Goal: Task Accomplishment & Management: Use online tool/utility

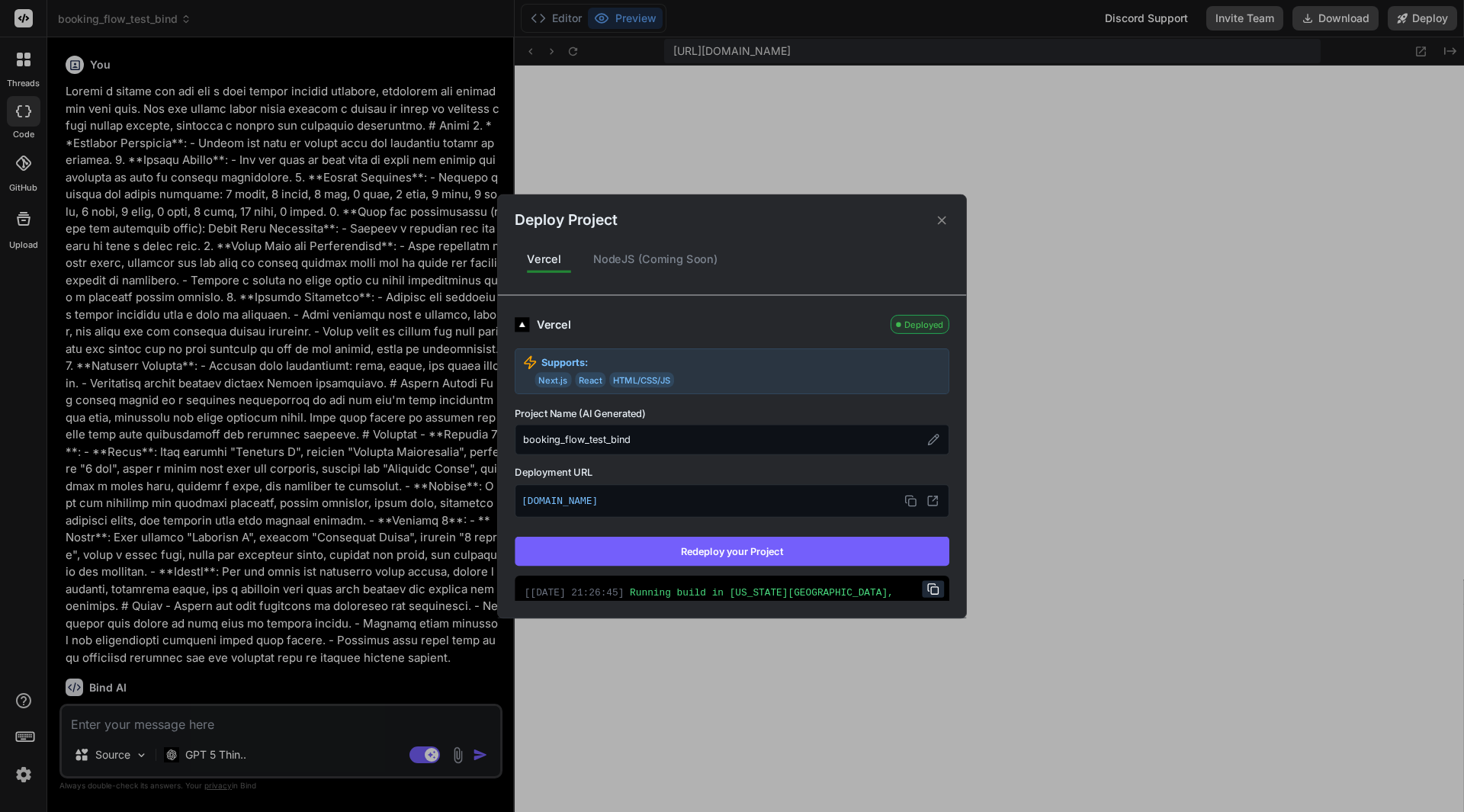
scroll to position [15, 0]
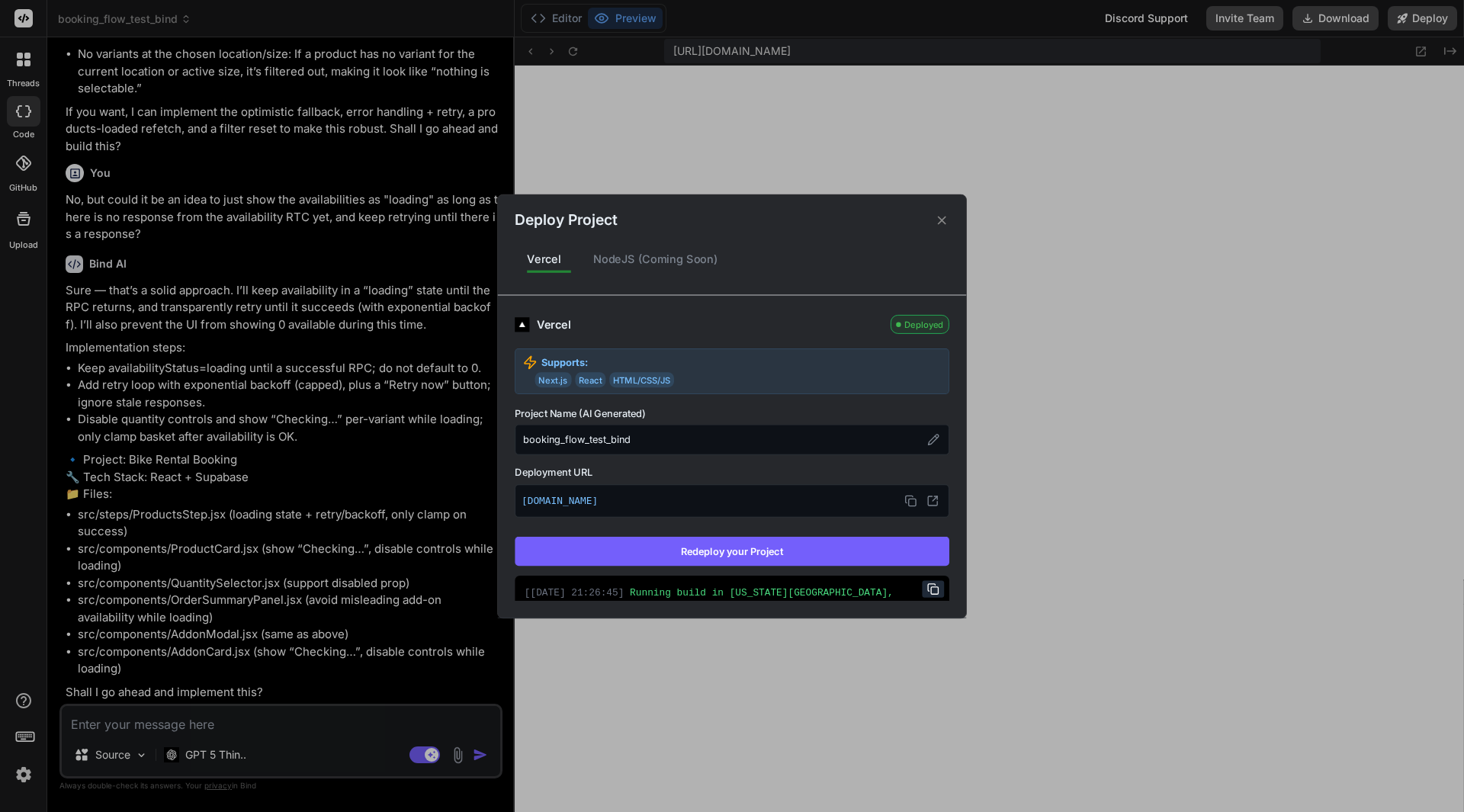
click at [205, 721] on div "Deploy Project Vercel NodeJS (Coming Soon) Vercel Deployed Supports: Next.js Re…" at bounding box center [732, 406] width 1464 height 812
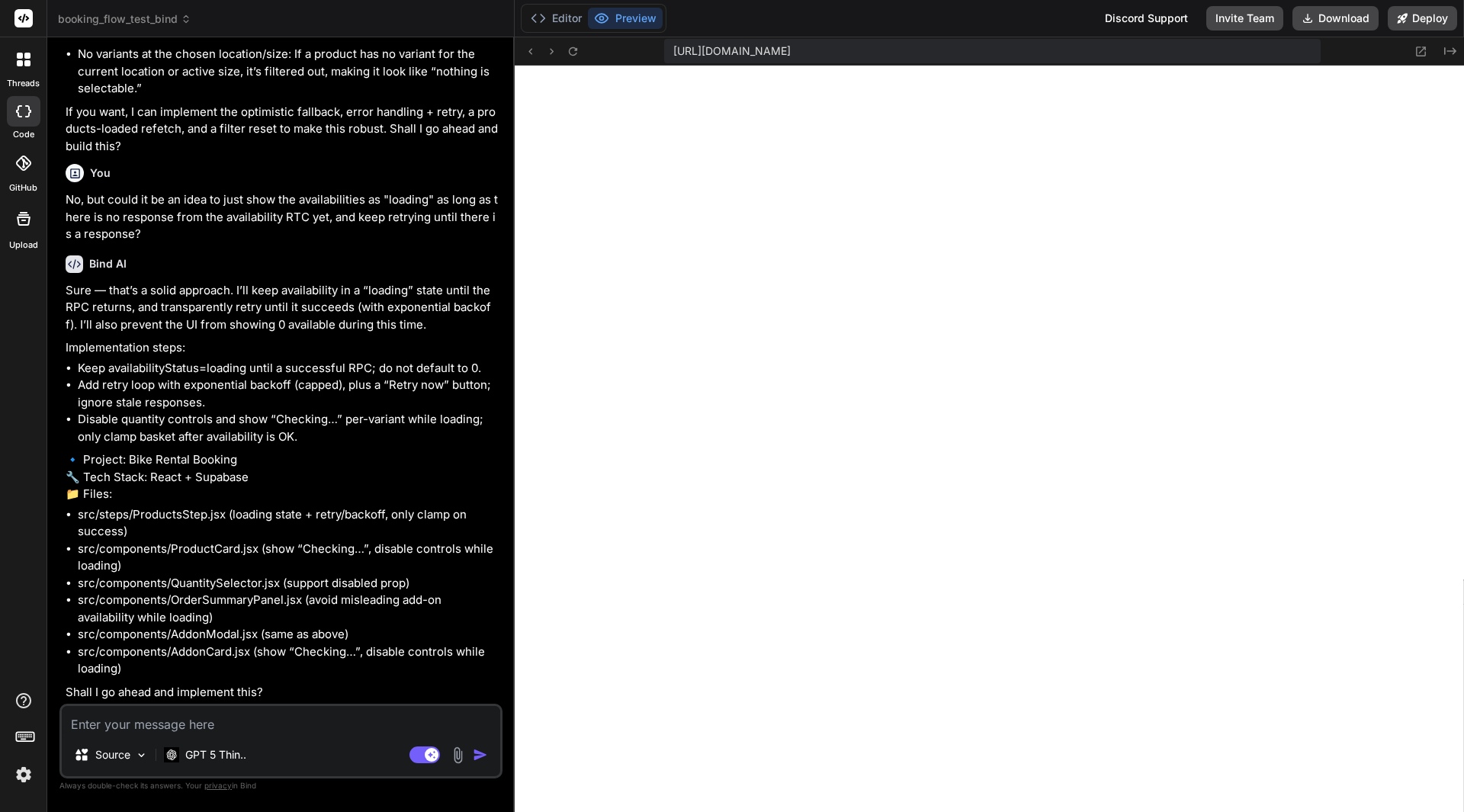
click at [205, 721] on textarea at bounding box center [281, 719] width 439 height 28
type textarea "N"
type textarea "x"
type textarea "No"
type textarea "x"
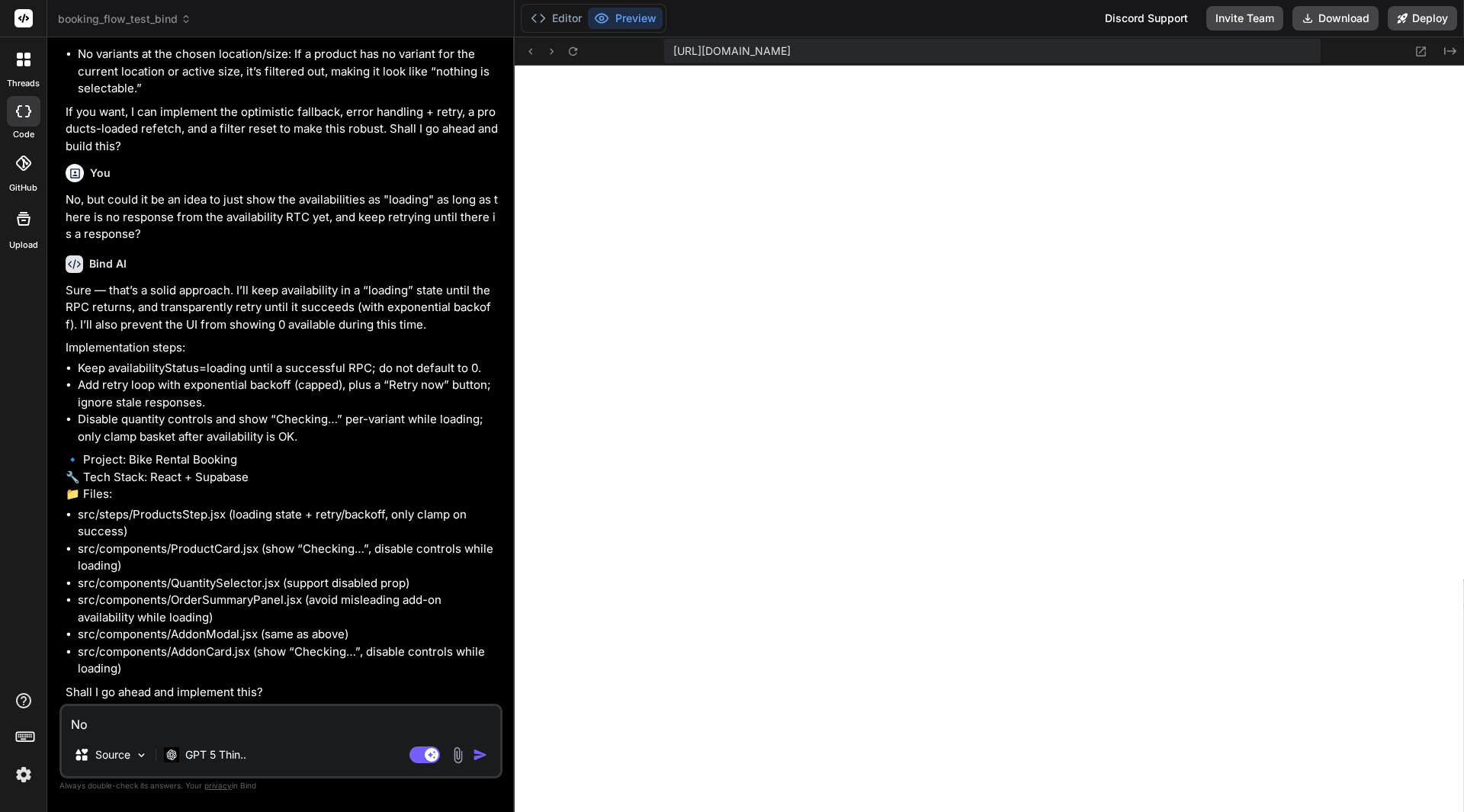
type textarea "No"
type textarea "x"
type textarea "No l"
type textarea "x"
type textarea "No le"
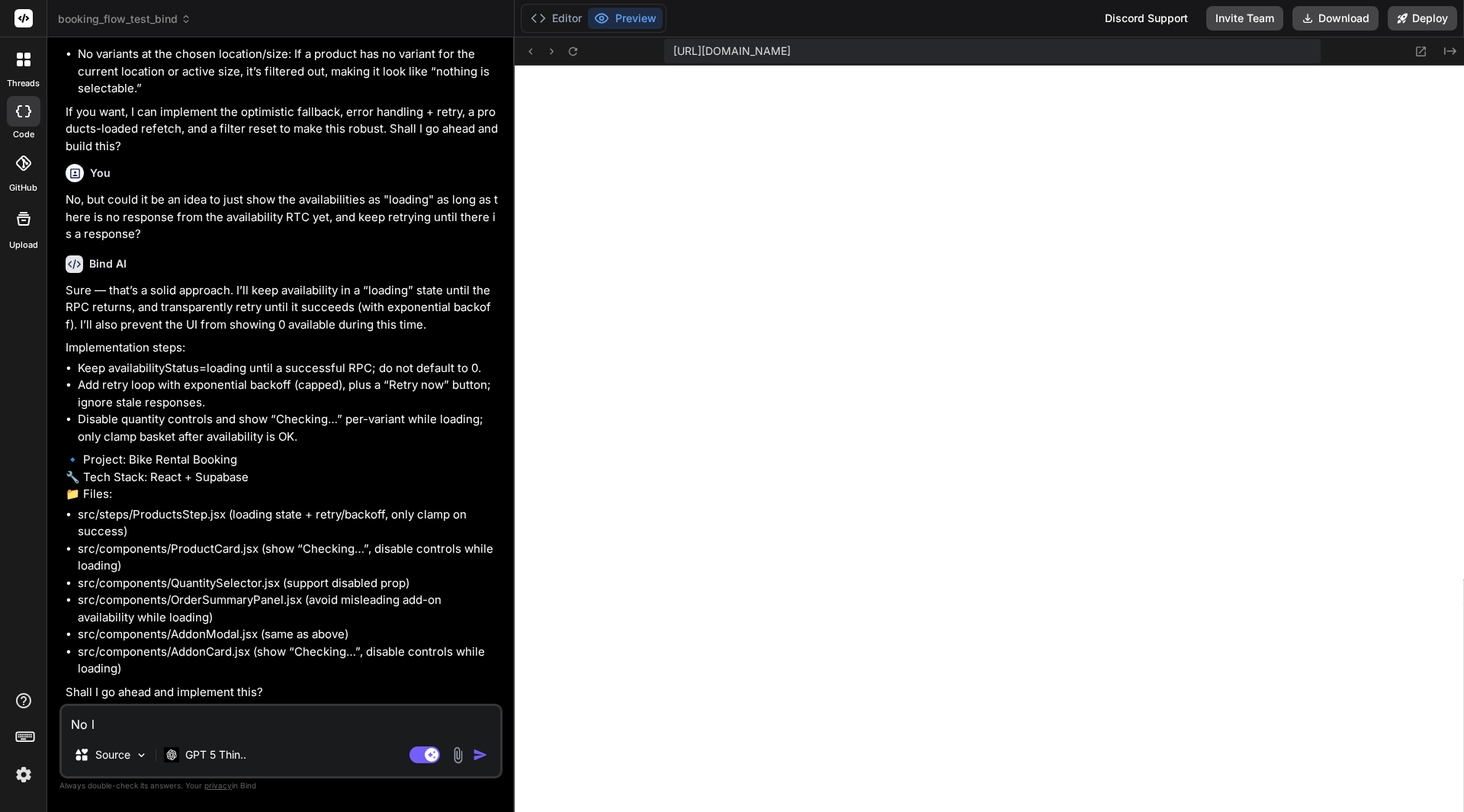
type textarea "x"
type textarea "No let"
type textarea "x"
type textarea "No lets"
type textarea "x"
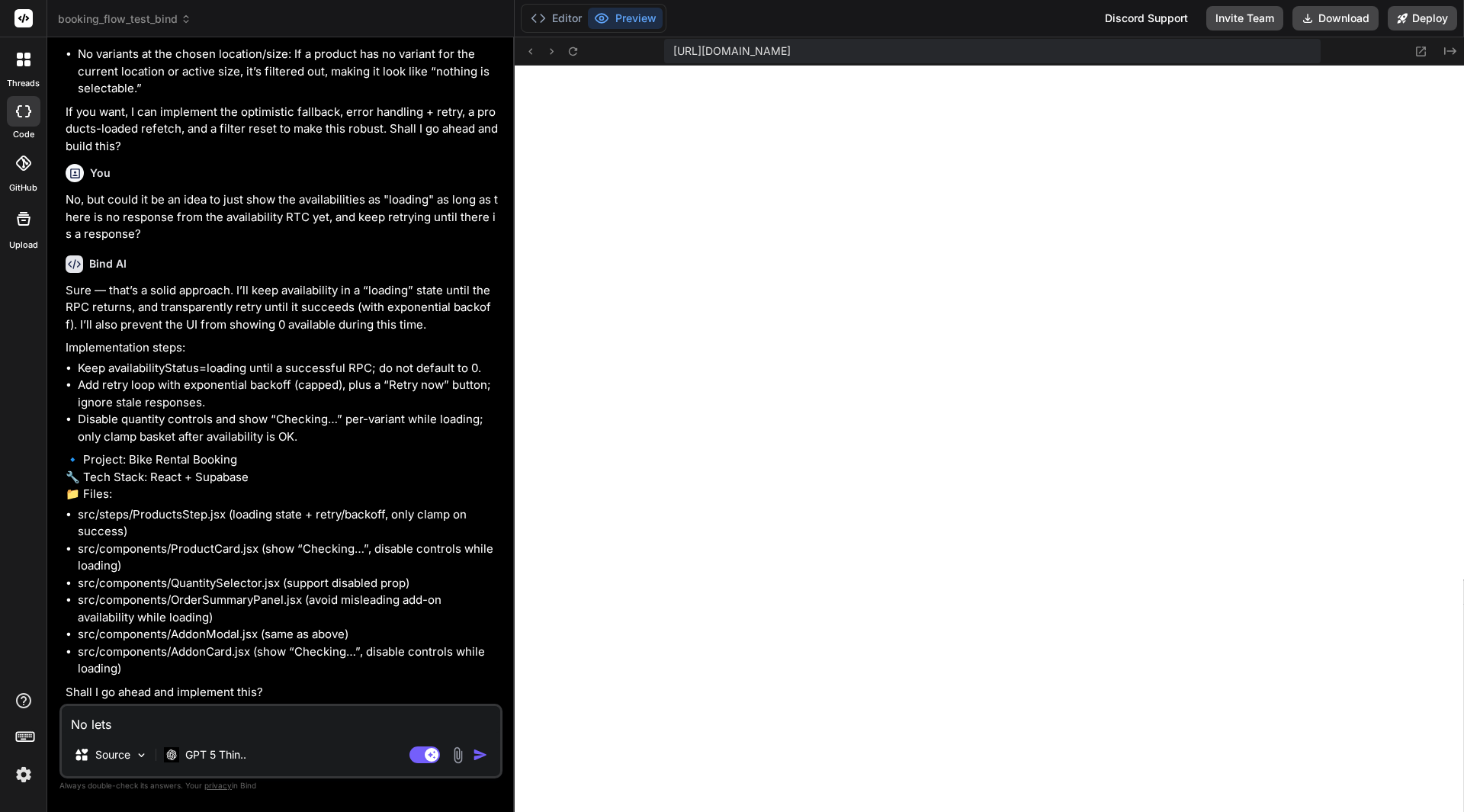
type textarea "No lets"
type textarea "x"
type textarea "No lets k"
type textarea "x"
type textarea "No lets ke"
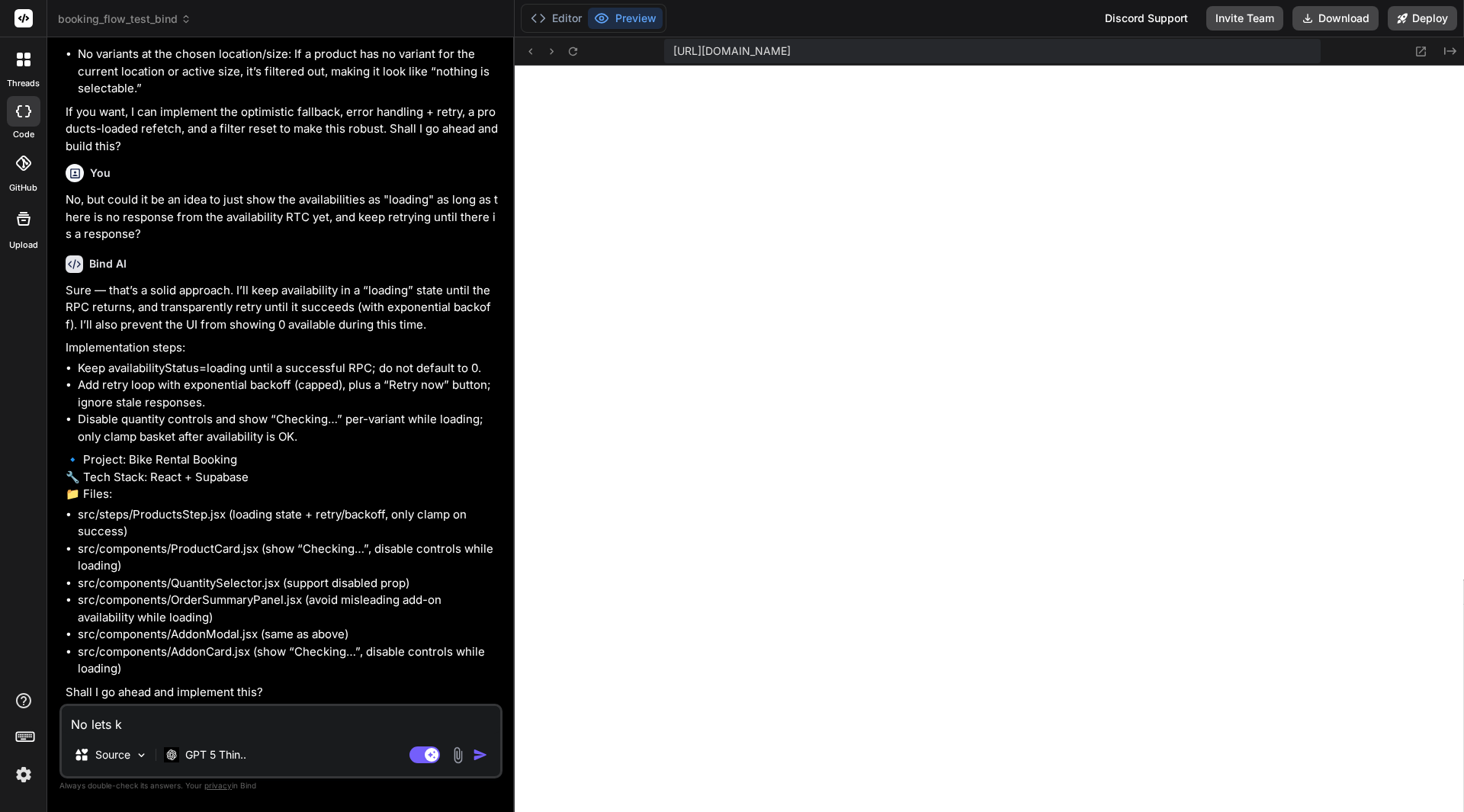
type textarea "x"
type textarea "No lets [PERSON_NAME]"
type textarea "x"
type textarea "No lets keep"
type textarea "x"
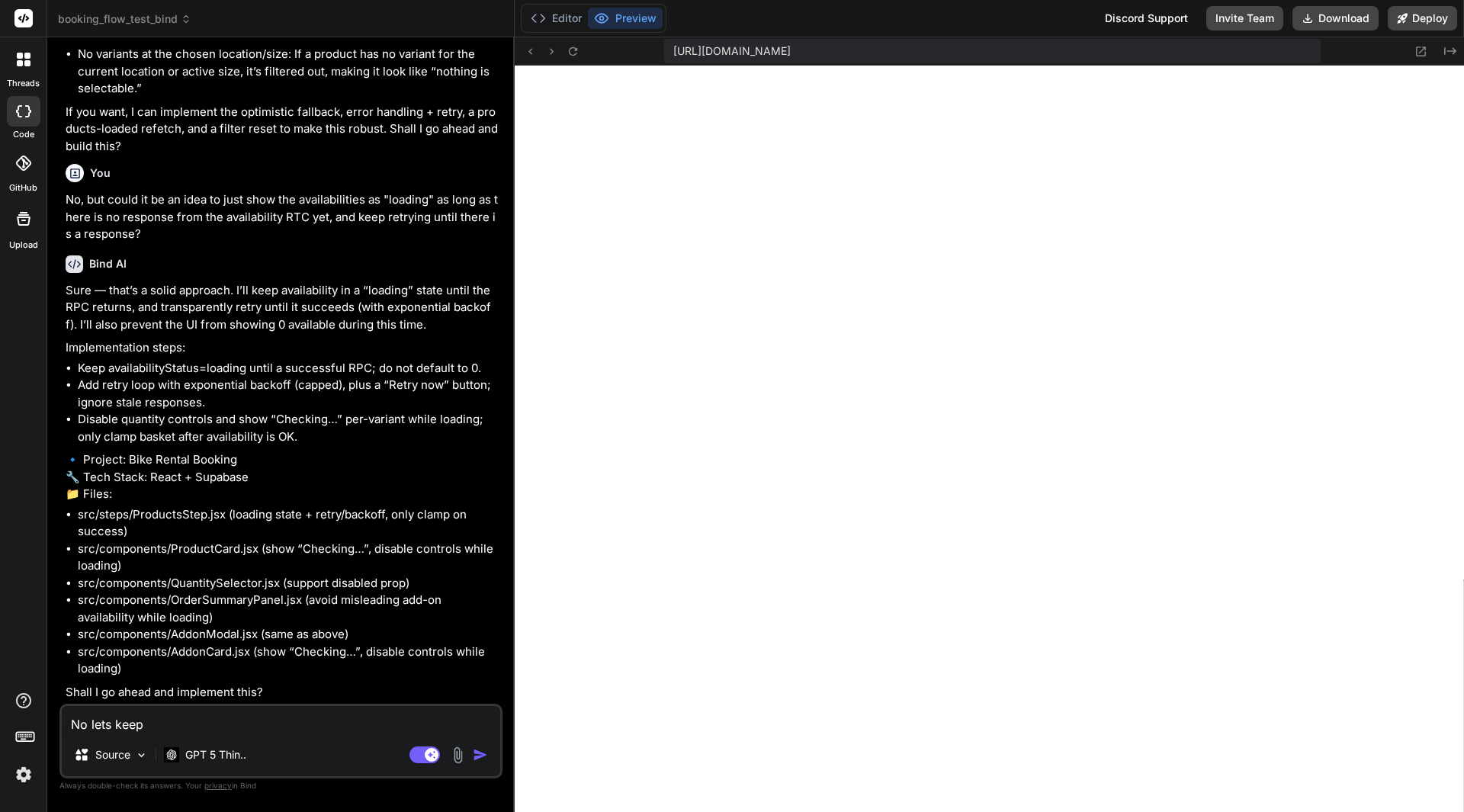
type textarea "No lets keep"
type textarea "x"
type textarea "No lets keep t"
type textarea "x"
type textarea "No lets keep th"
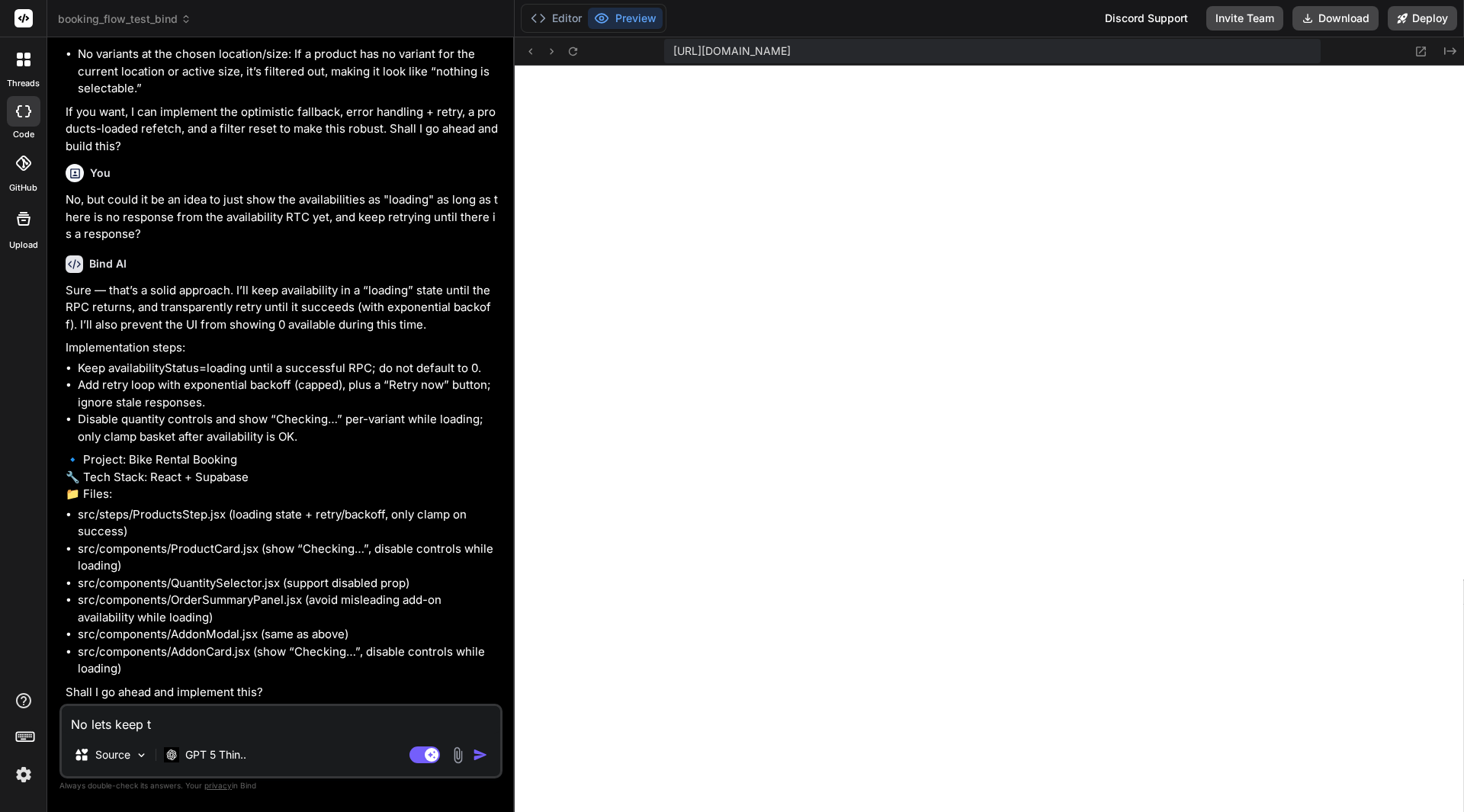
type textarea "x"
type textarea "No lets keep thi"
type textarea "x"
type textarea "No lets keep this"
type textarea "x"
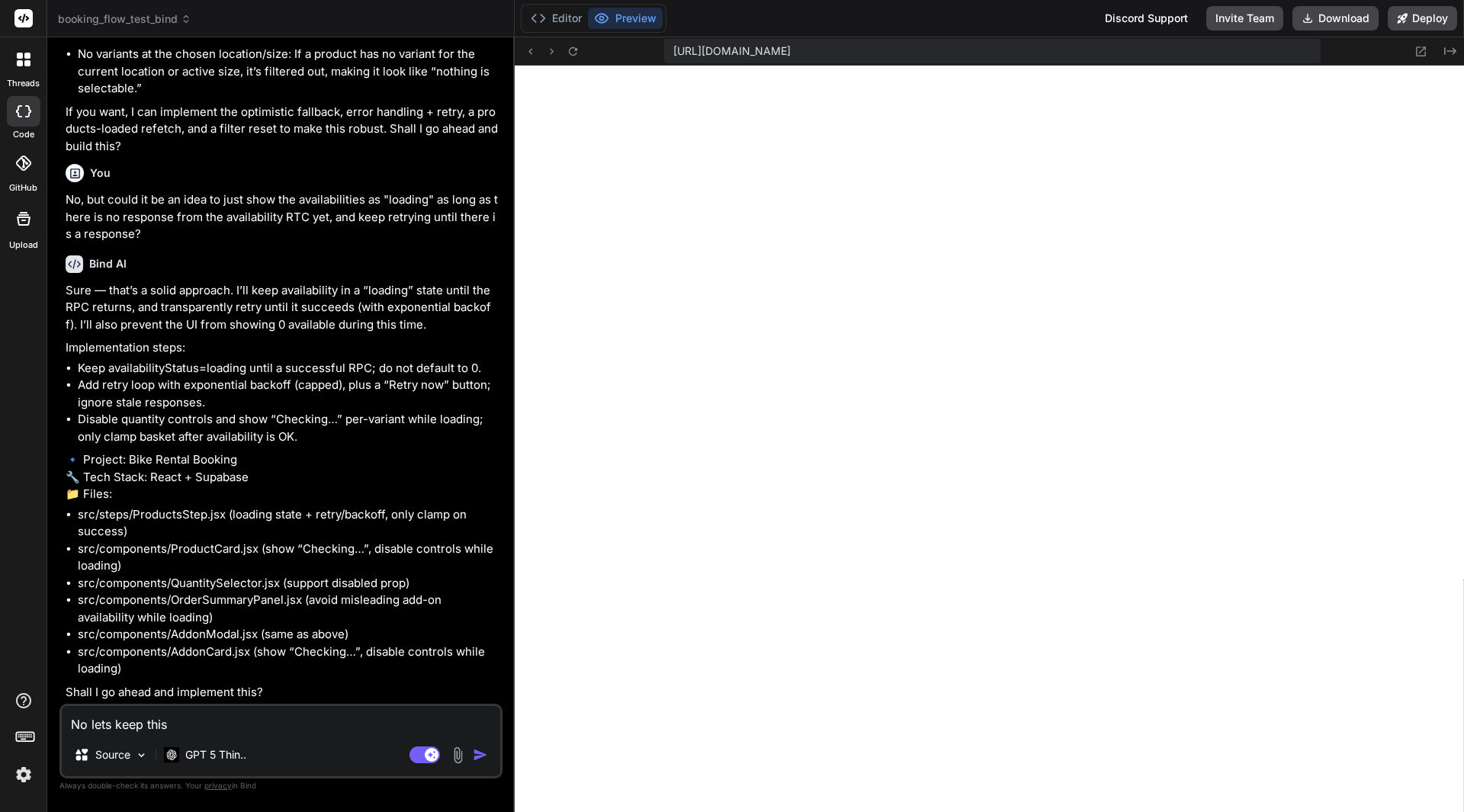
type textarea "No lets keep this"
type textarea "x"
type textarea "No lets keep this a"
type textarea "x"
type textarea "No lets keep this as"
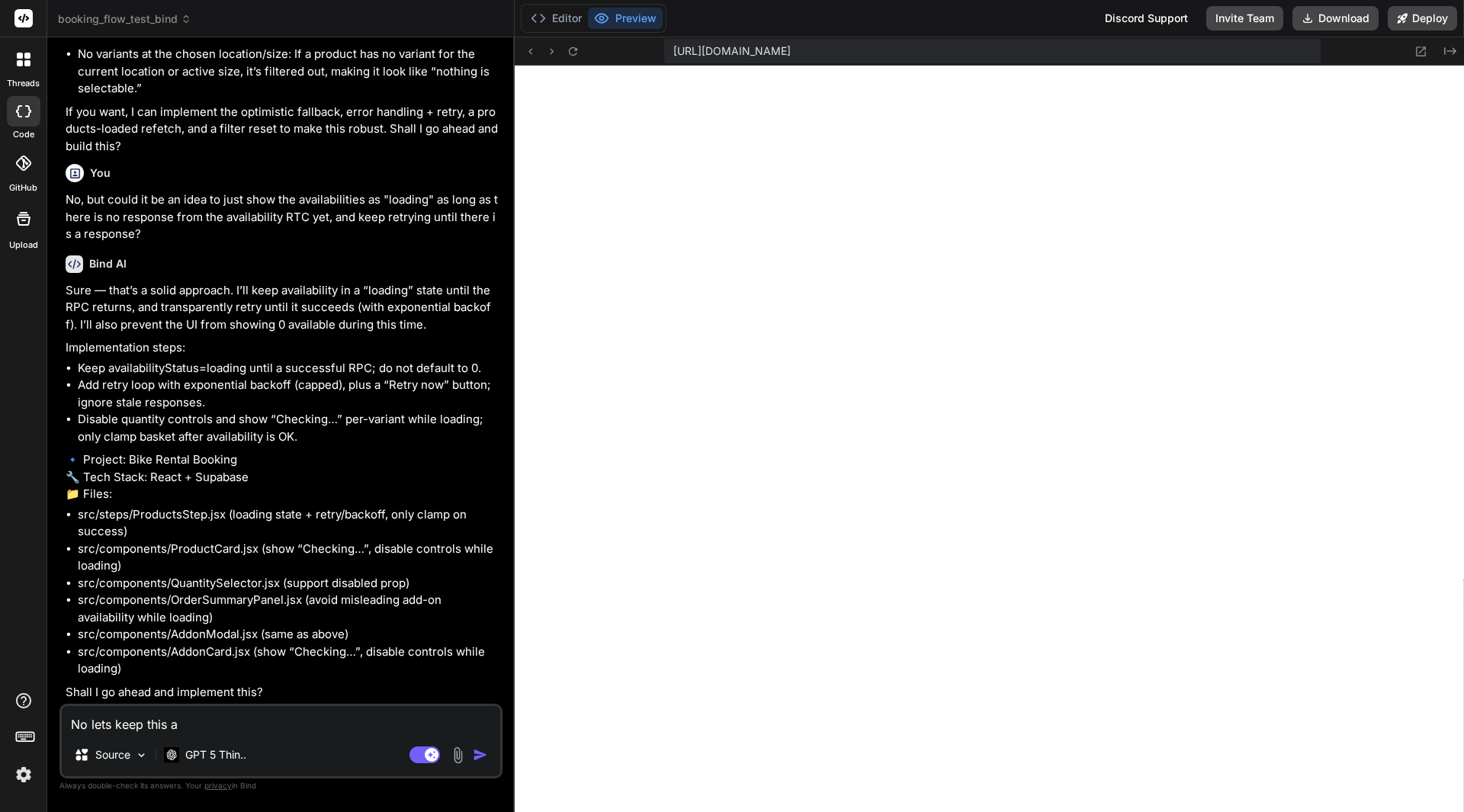
type textarea "x"
type textarea "No lets keep this as"
type textarea "x"
type textarea "No lets keep this as a"
type textarea "x"
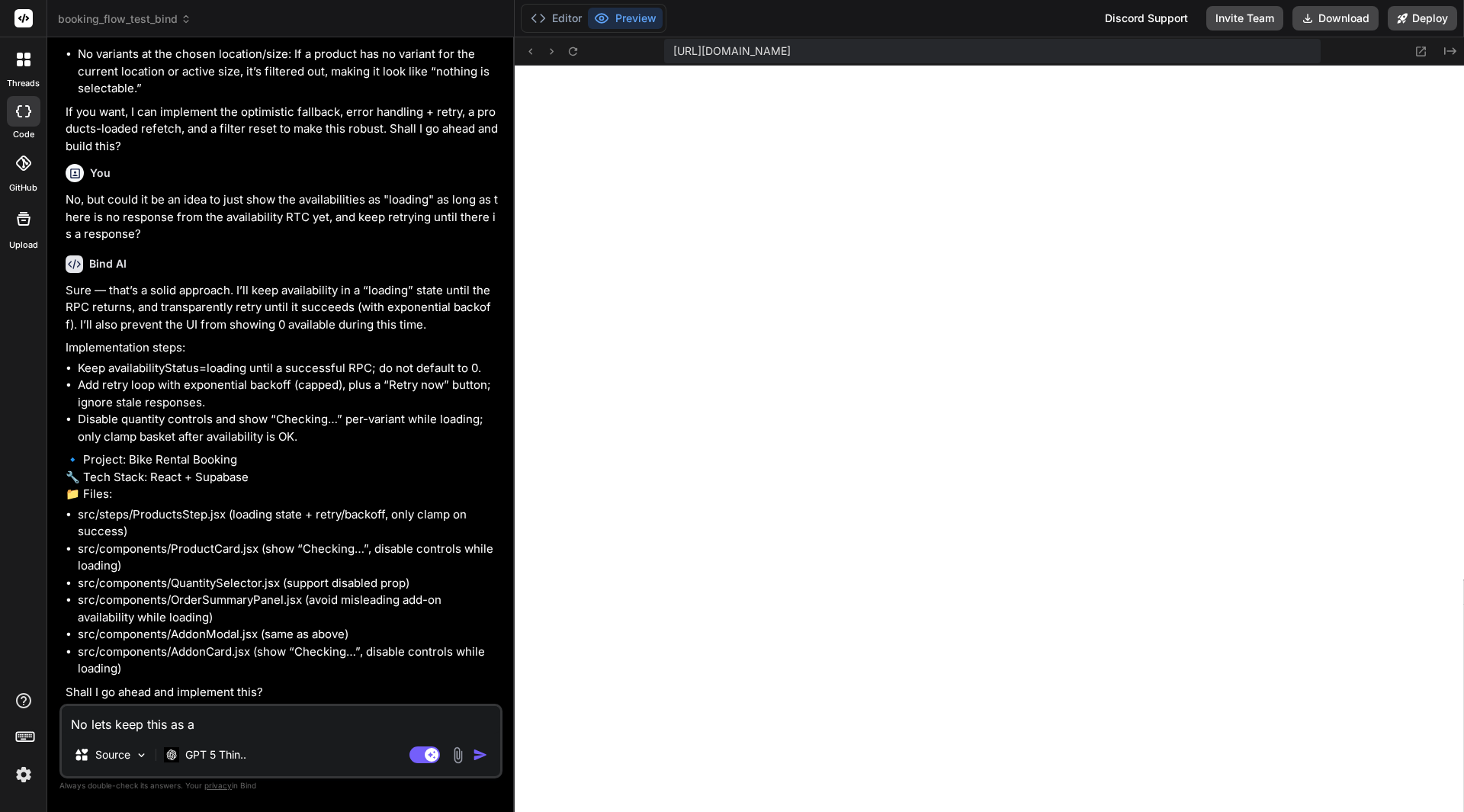
type textarea "No lets keep this as an"
type textarea "x"
type textarea "No lets keep this as an"
type textarea "x"
type textarea "No lets keep this as an d"
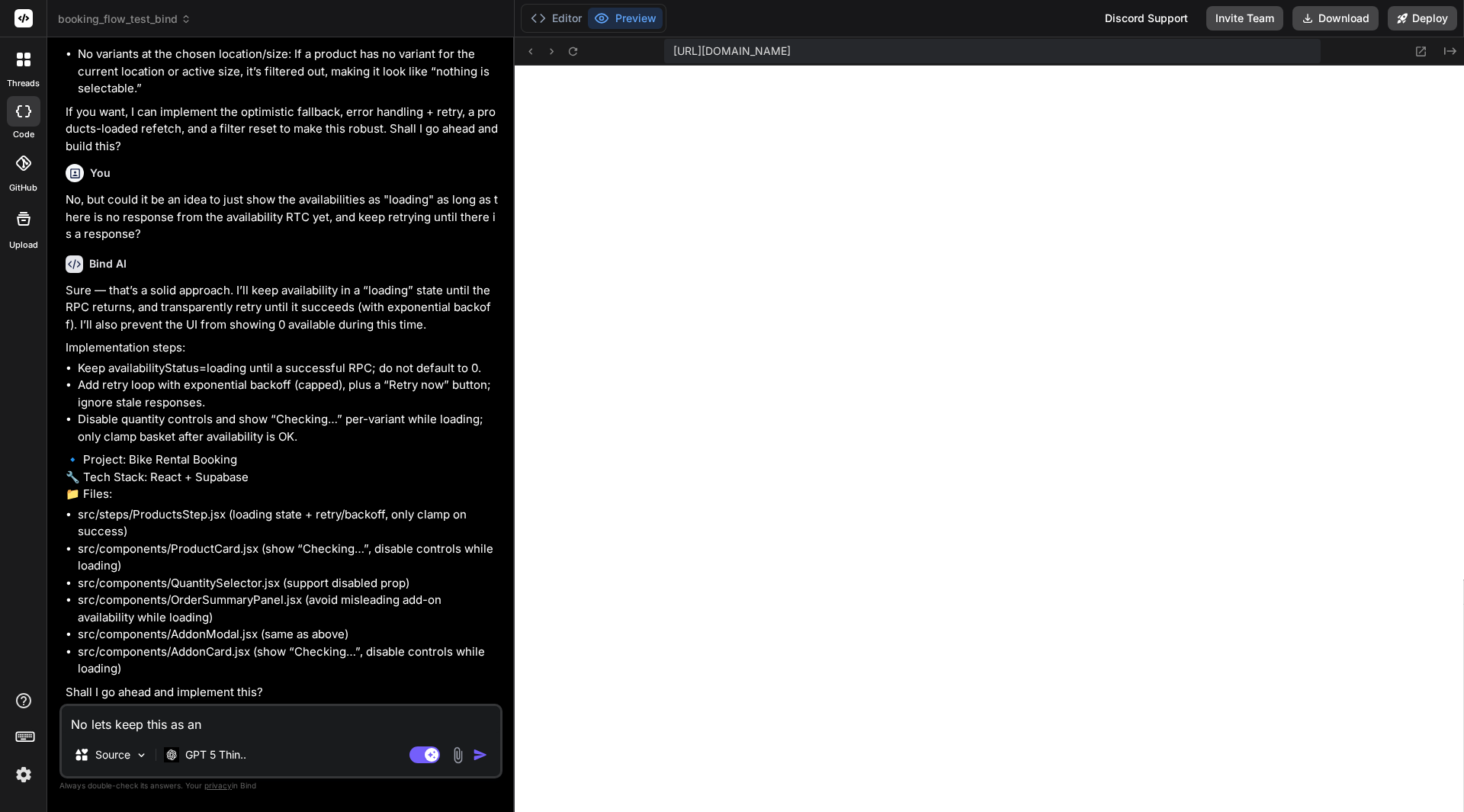
type textarea "x"
type textarea "No lets keep this as an"
type textarea "x"
type textarea "No lets keep this as an i"
type textarea "x"
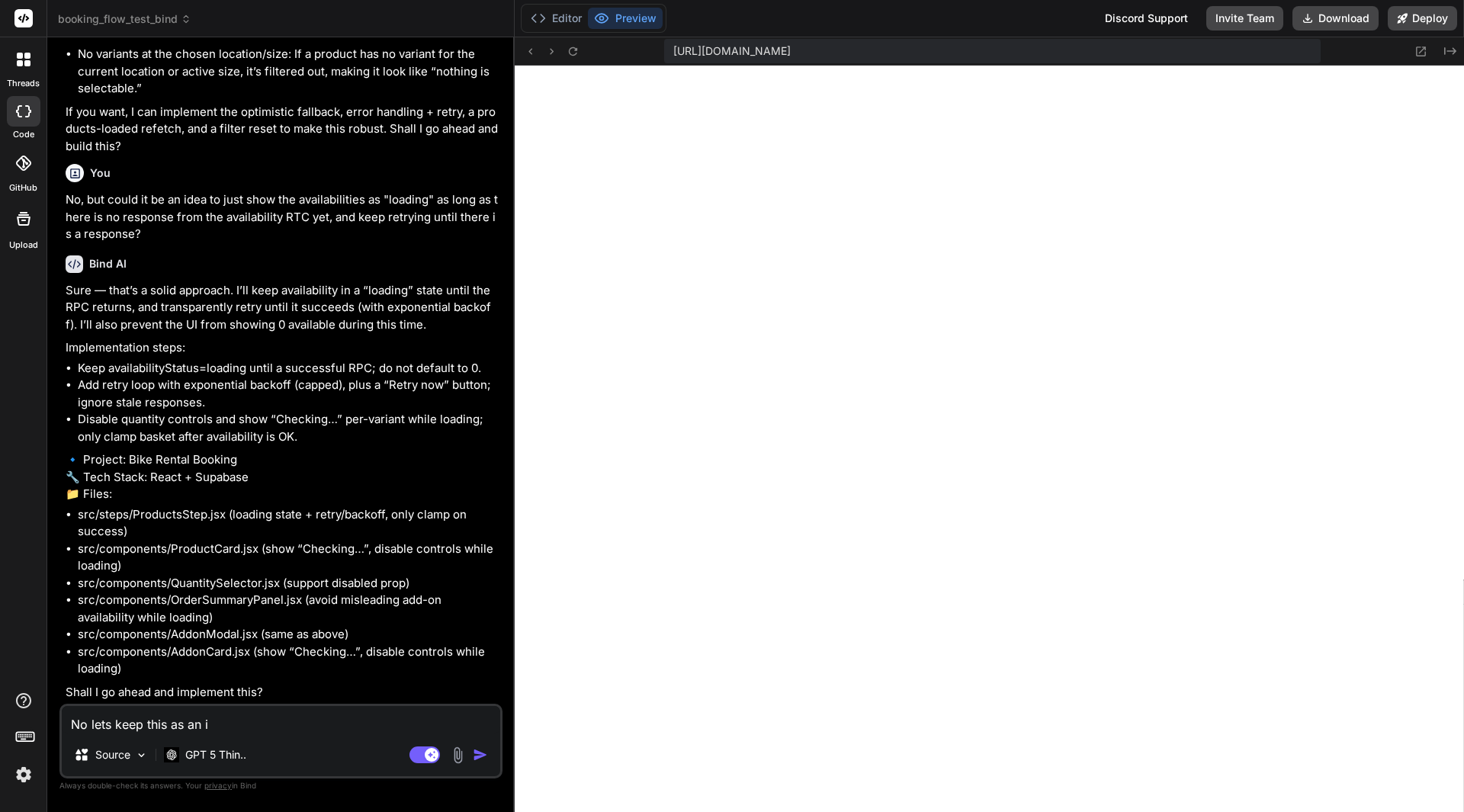
type textarea "No lets keep this as an id"
type textarea "x"
type textarea "No lets keep this as an ide"
type textarea "x"
type textarea "No lets keep this as an ide"
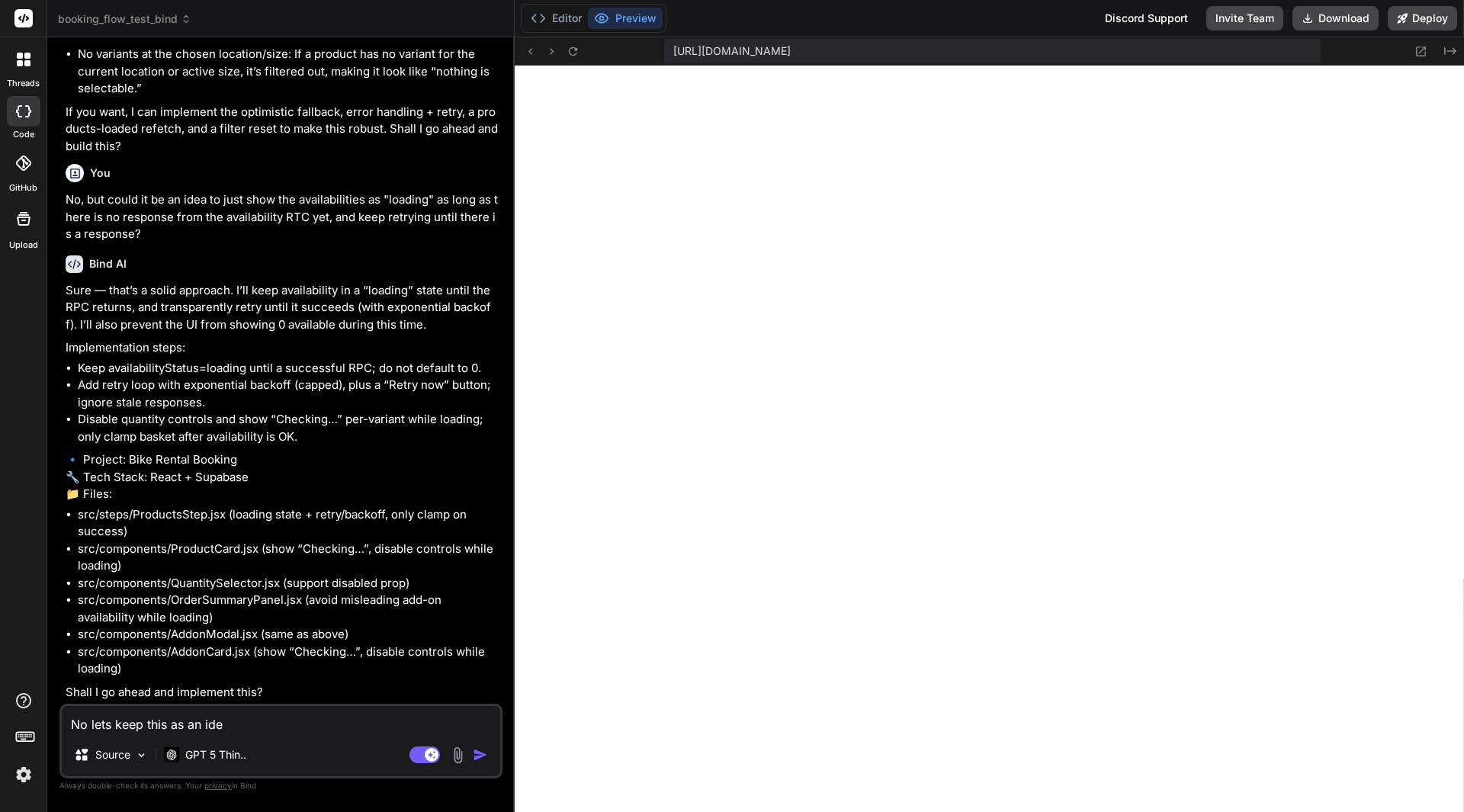
type textarea "x"
type textarea "No lets keep this as an ide"
type textarea "x"
type textarea "No lets keep this as an idea"
type textarea "x"
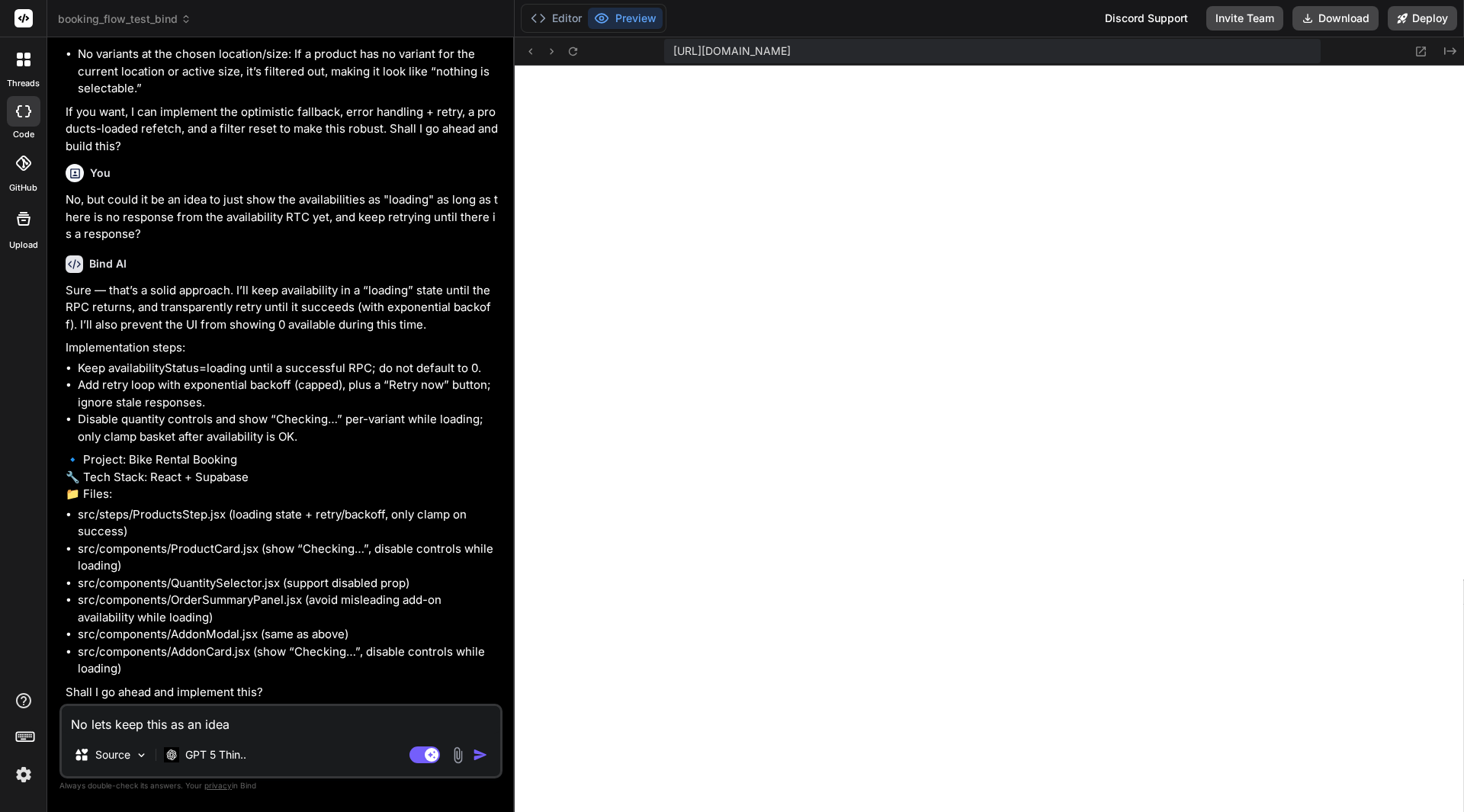
type textarea "No lets keep this as an idea"
type textarea "x"
type textarea "No lets keep this as an idea f"
type textarea "x"
type textarea "No lets keep this as an idea fo"
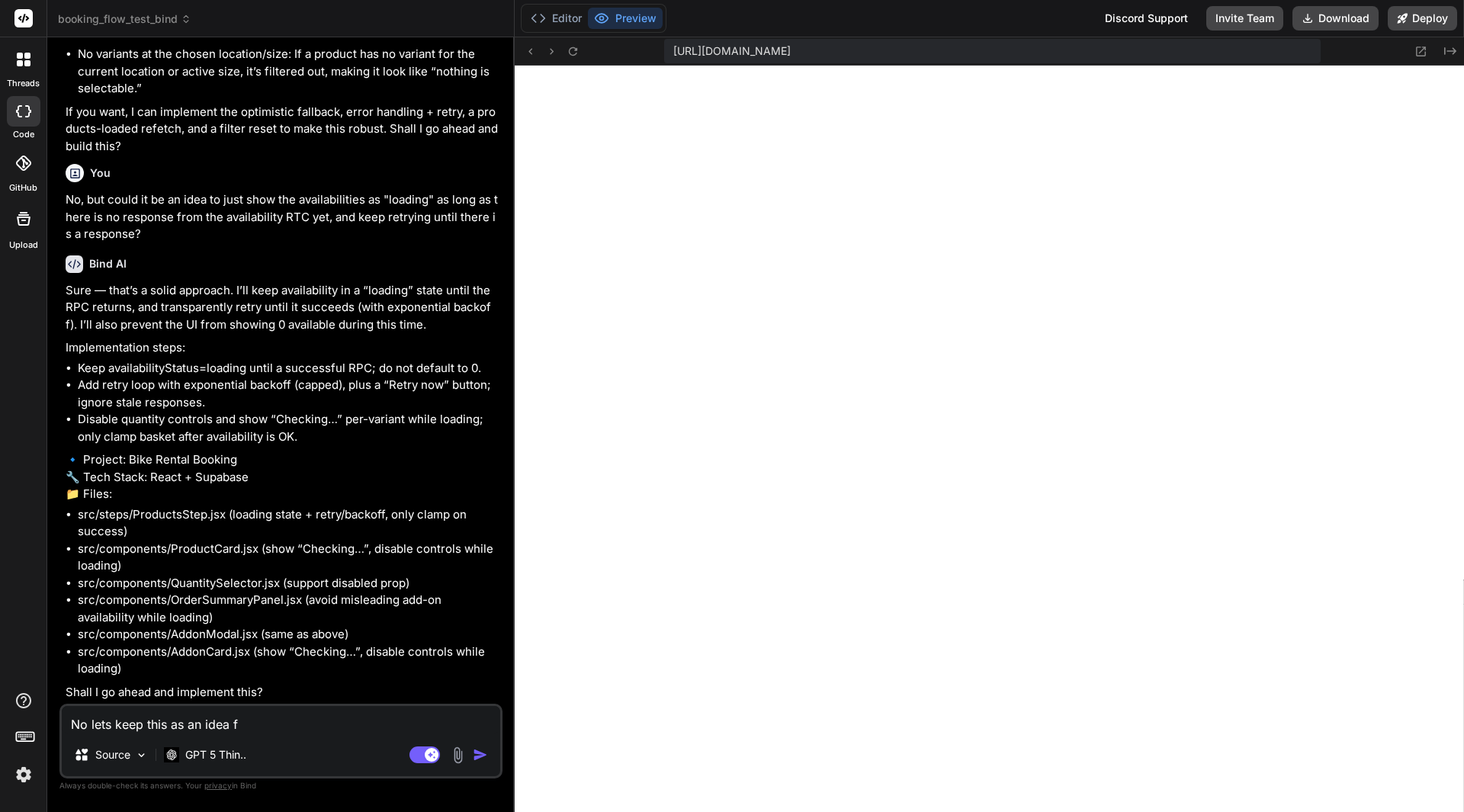
type textarea "x"
type textarea "No lets keep this as an idea for"
type textarea "x"
type textarea "No lets keep this as an idea for"
type textarea "x"
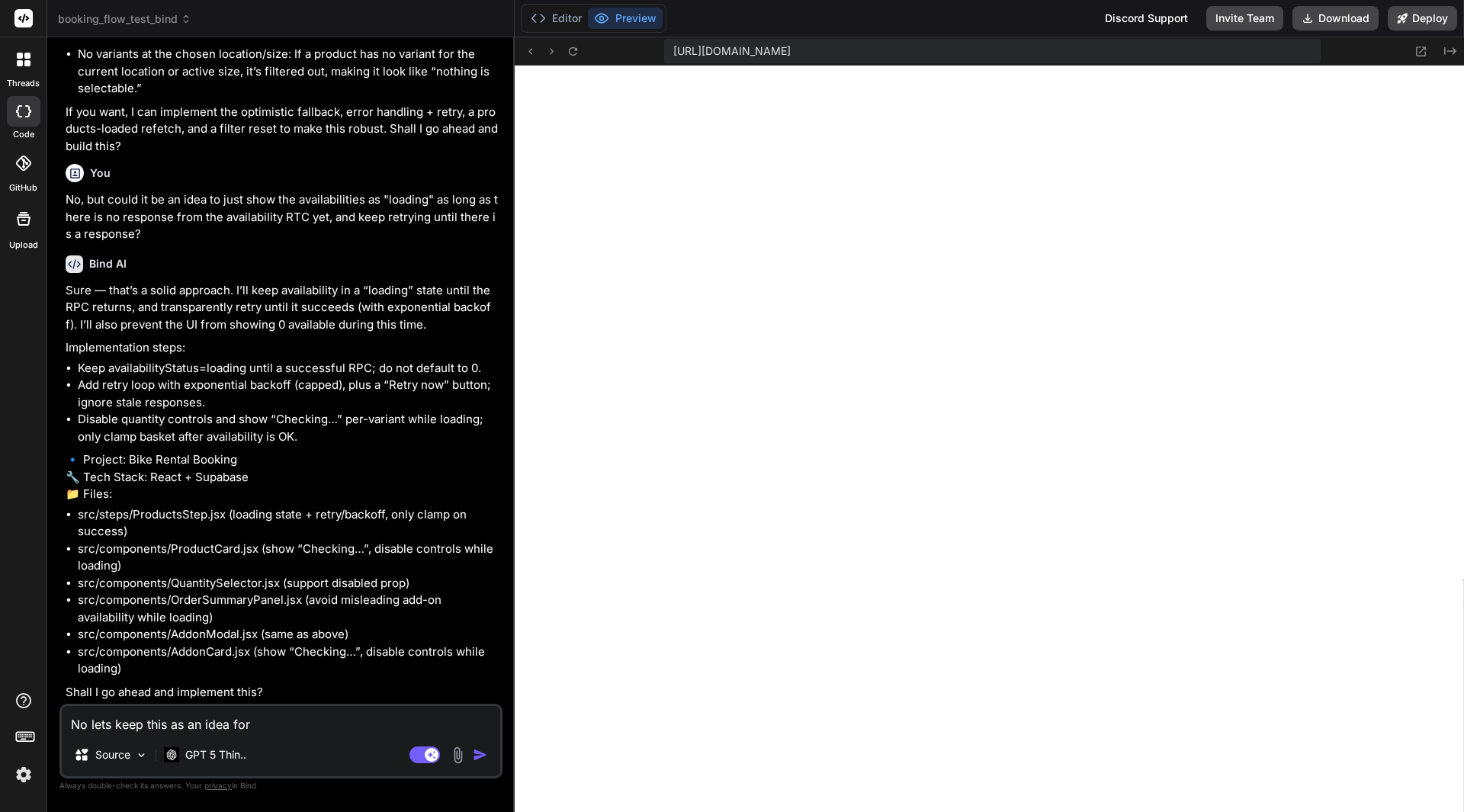
type textarea "No lets keep this as an idea for t"
type textarea "x"
type textarea "No lets keep this as an idea for th"
type textarea "x"
type textarea "No lets keep this as an idea for the"
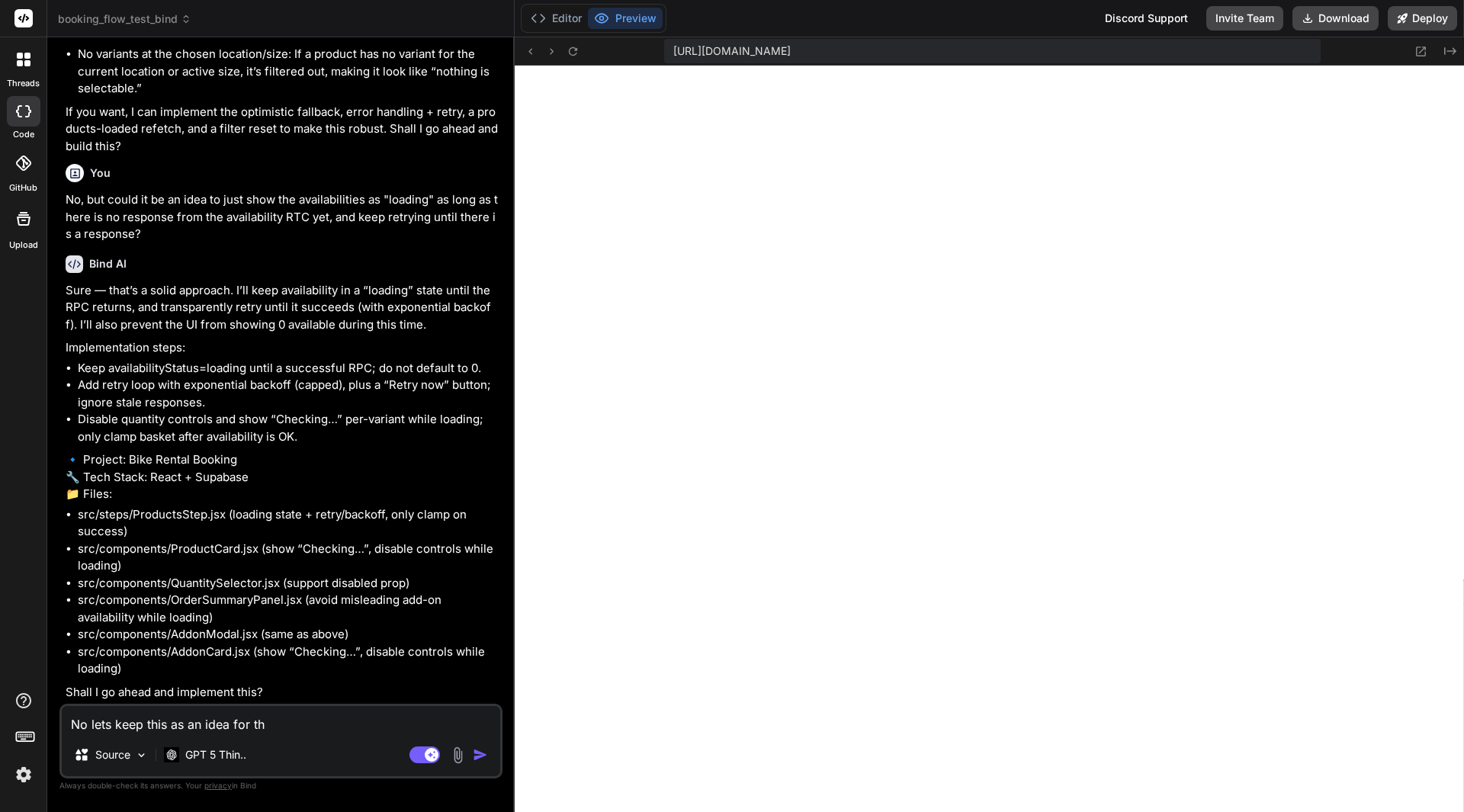
type textarea "x"
type textarea "No lets keep this as an idea for the"
type textarea "x"
type textarea "No lets keep this as an idea for the f"
type textarea "x"
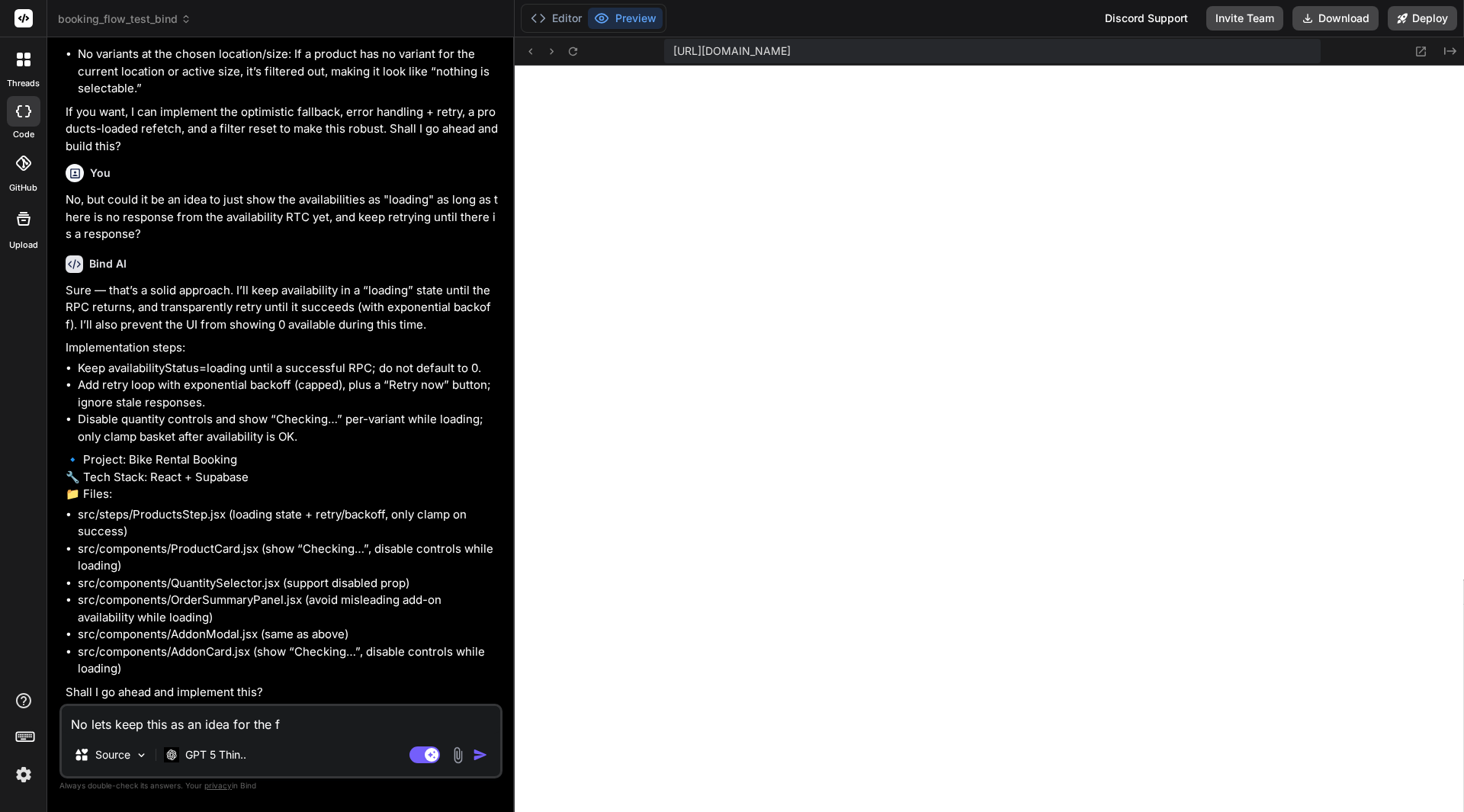
type textarea "No lets keep this as an idea for the fu"
type textarea "x"
type textarea "No lets keep this as an idea for the fut"
type textarea "x"
type textarea "No lets keep this as an idea for the futu"
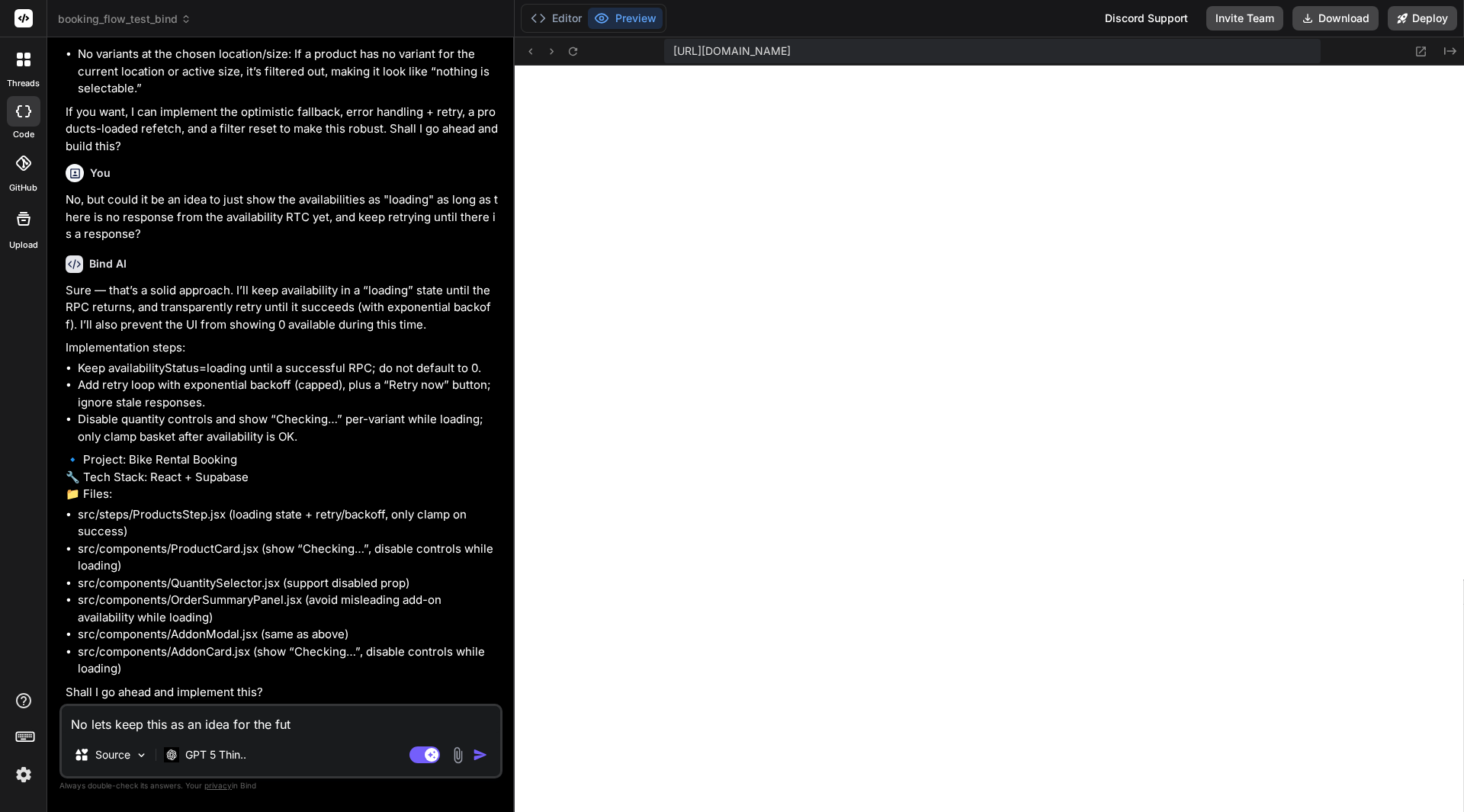
type textarea "x"
type textarea "No lets keep this as an idea for the futur"
type textarea "x"
type textarea "No lets keep this as an idea for the future"
type textarea "x"
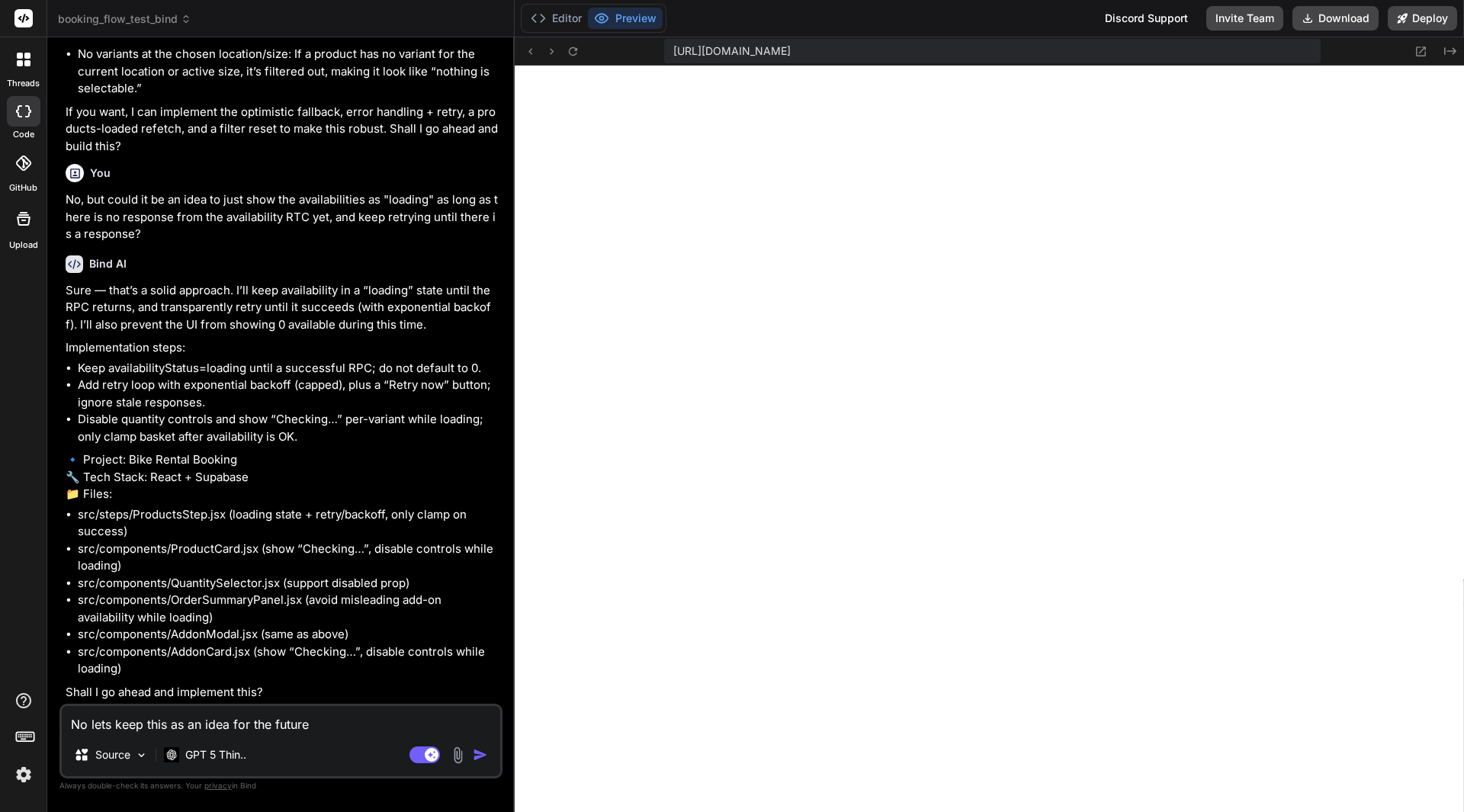
type textarea "No lets keep this as an idea for the future."
type textarea "x"
type textarea "No lets keep this as an idea for the future."
type textarea "x"
type textarea "No lets keep this as an idea for the future. O"
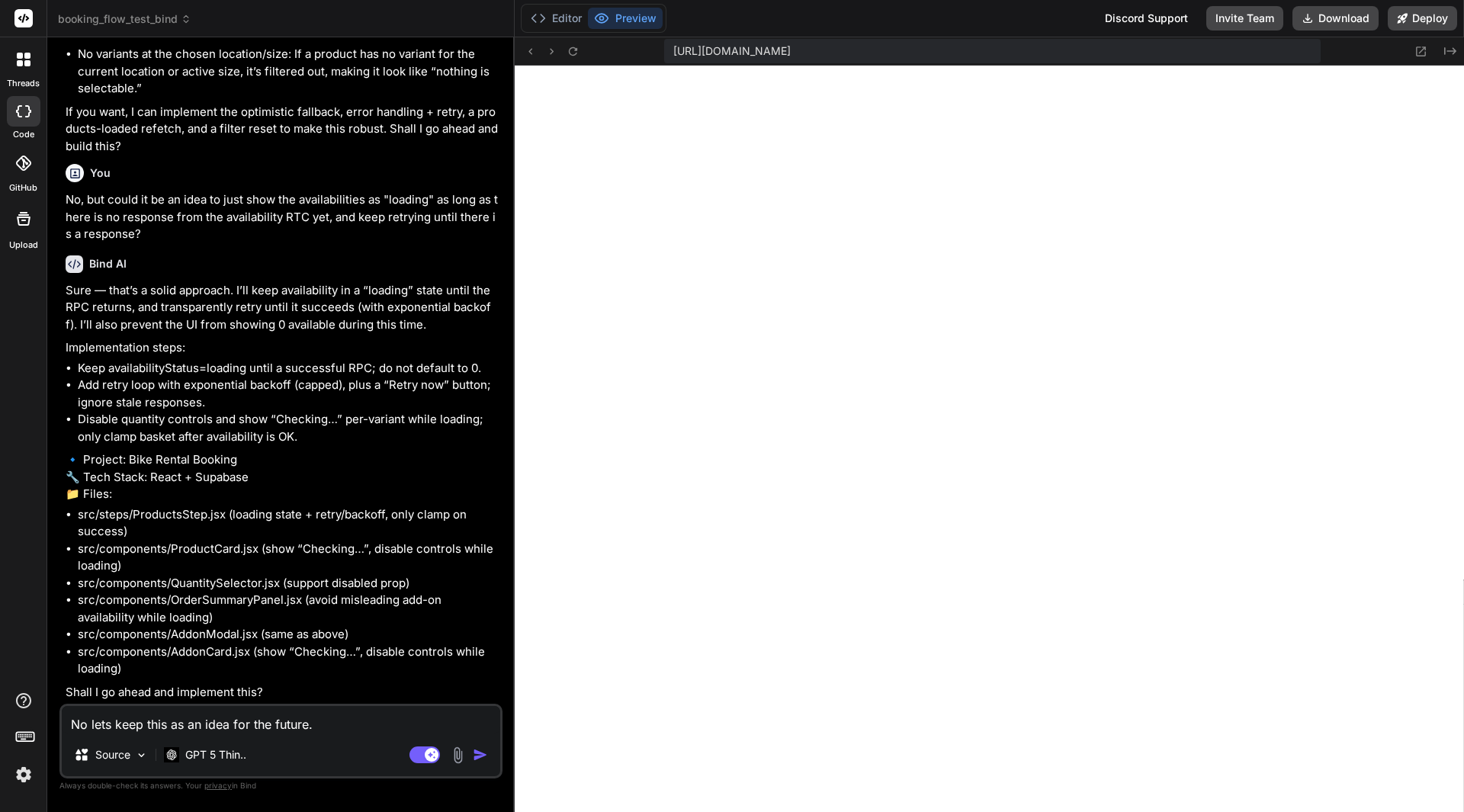
type textarea "x"
type textarea "No lets keep this as an idea for the future. Ot"
type textarea "x"
type textarea "No lets keep this as an idea for the future. [GEOGRAPHIC_DATA]"
type textarea "x"
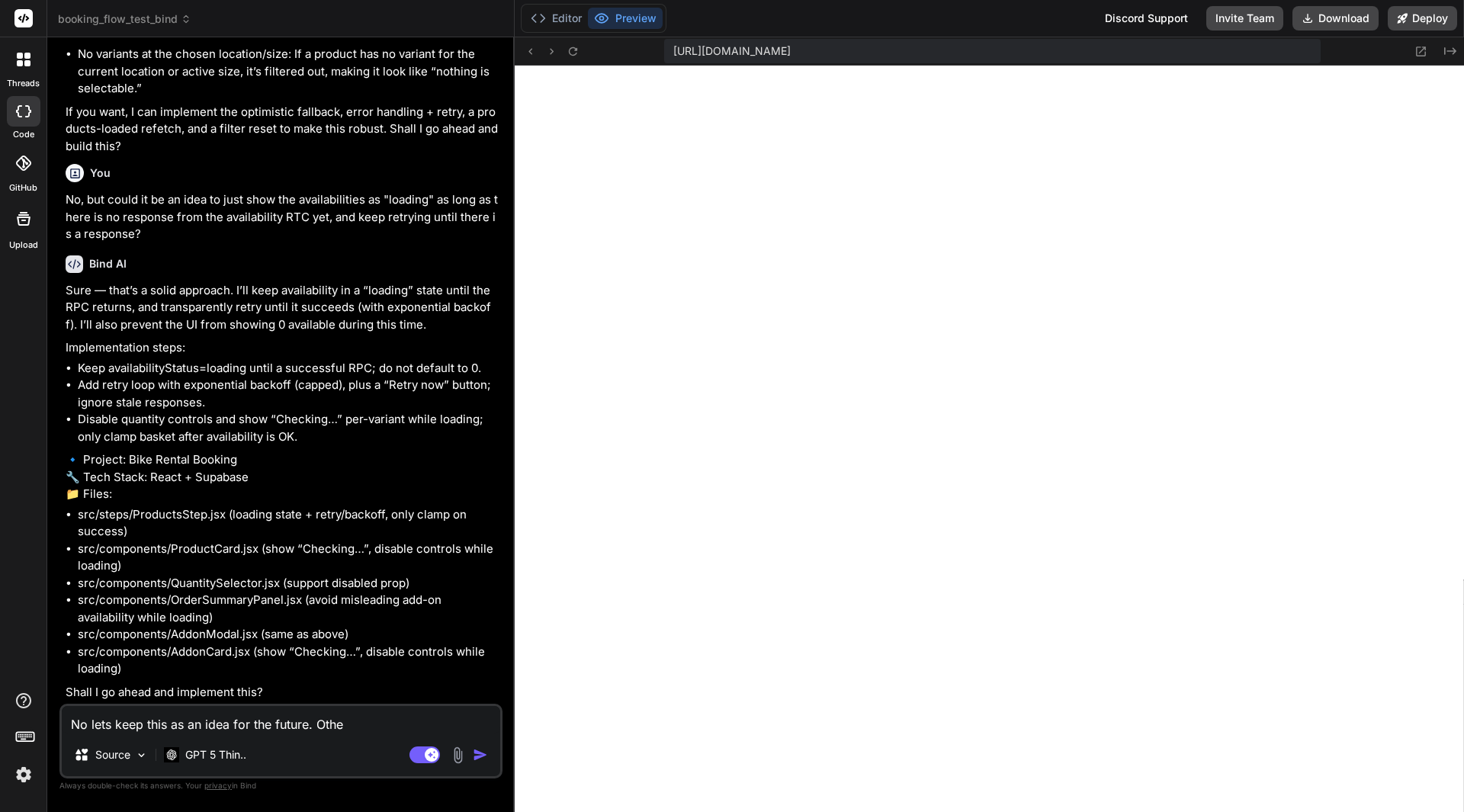
type textarea "No lets keep this as an idea for the future. Other"
type textarea "x"
type textarea "No lets keep this as an idea for the future. Other"
type textarea "x"
type textarea "No lets keep this as an idea for the future. Other q"
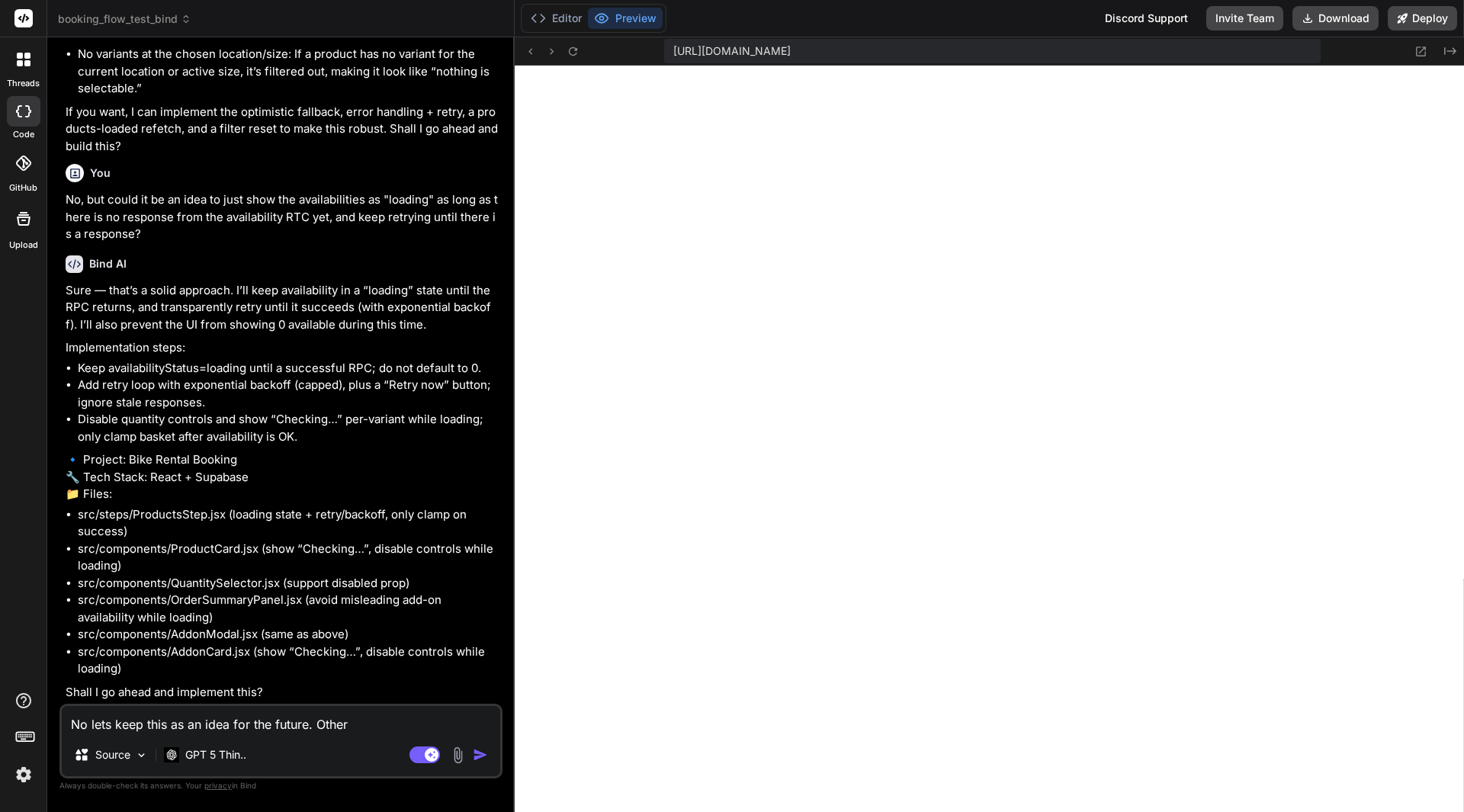
type textarea "x"
type textarea "No lets keep this as an idea for the future. Other qu"
type textarea "x"
type textarea "No lets keep this as an idea for the future. Other que"
type textarea "x"
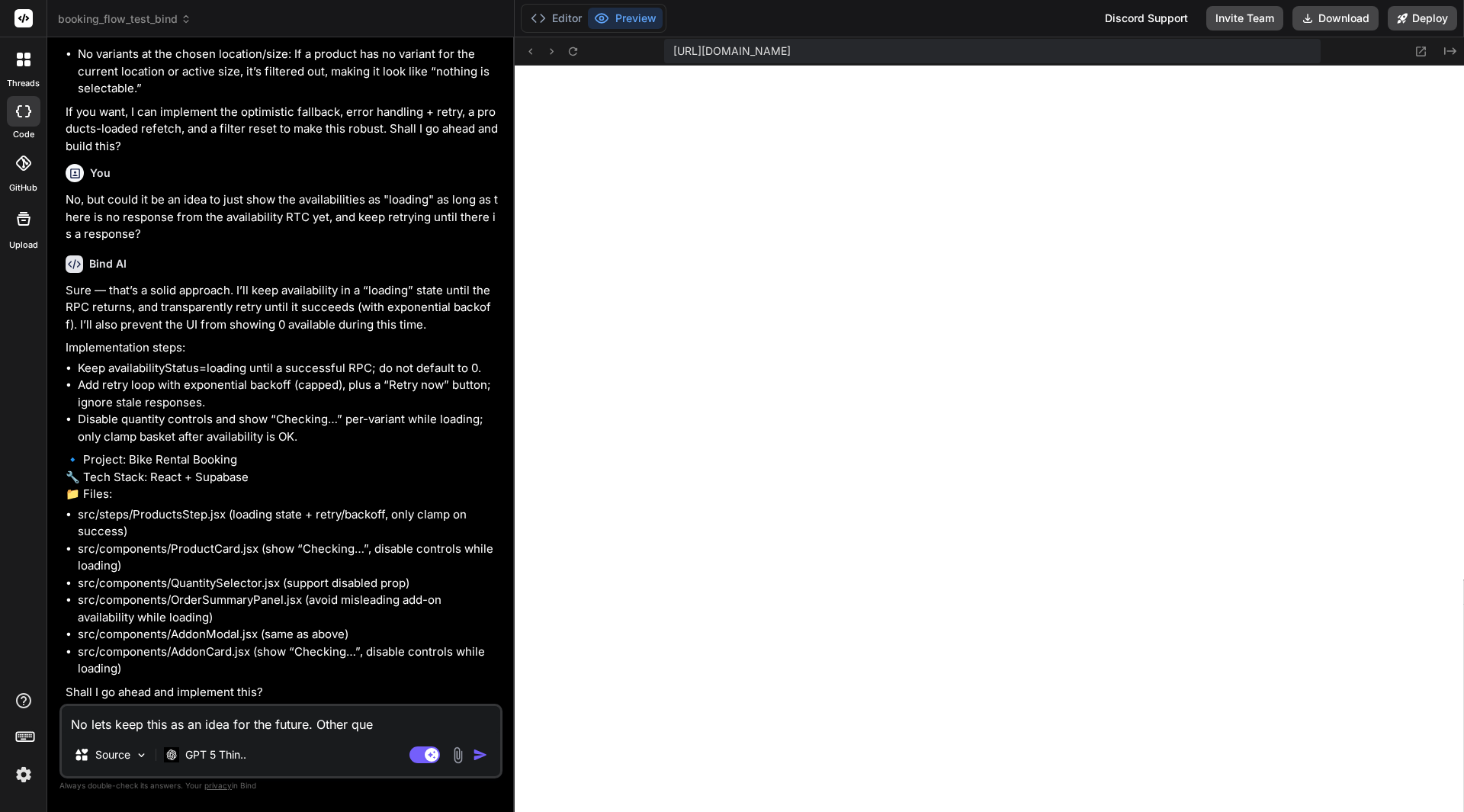
type textarea "No lets keep this as an idea for the future. Other ques"
type textarea "x"
type textarea "No lets keep this as an idea for the future. Other quest"
type textarea "x"
type textarea "No lets keep this as an idea for the future. Other questi"
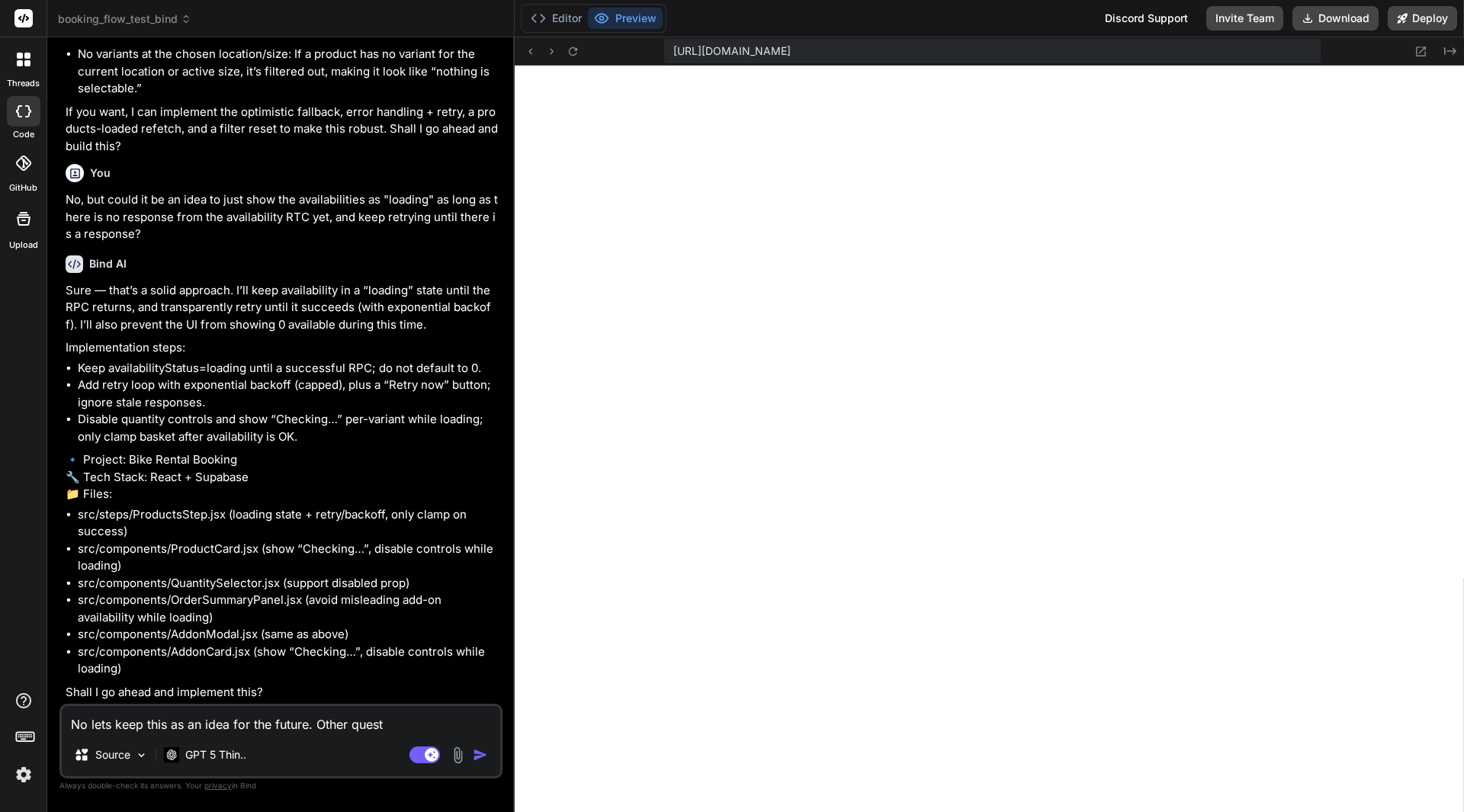
type textarea "x"
type textarea "No lets keep this as an idea for the future. Other questio"
type textarea "x"
type textarea "No lets keep this as an idea for the future. Other question"
type textarea "x"
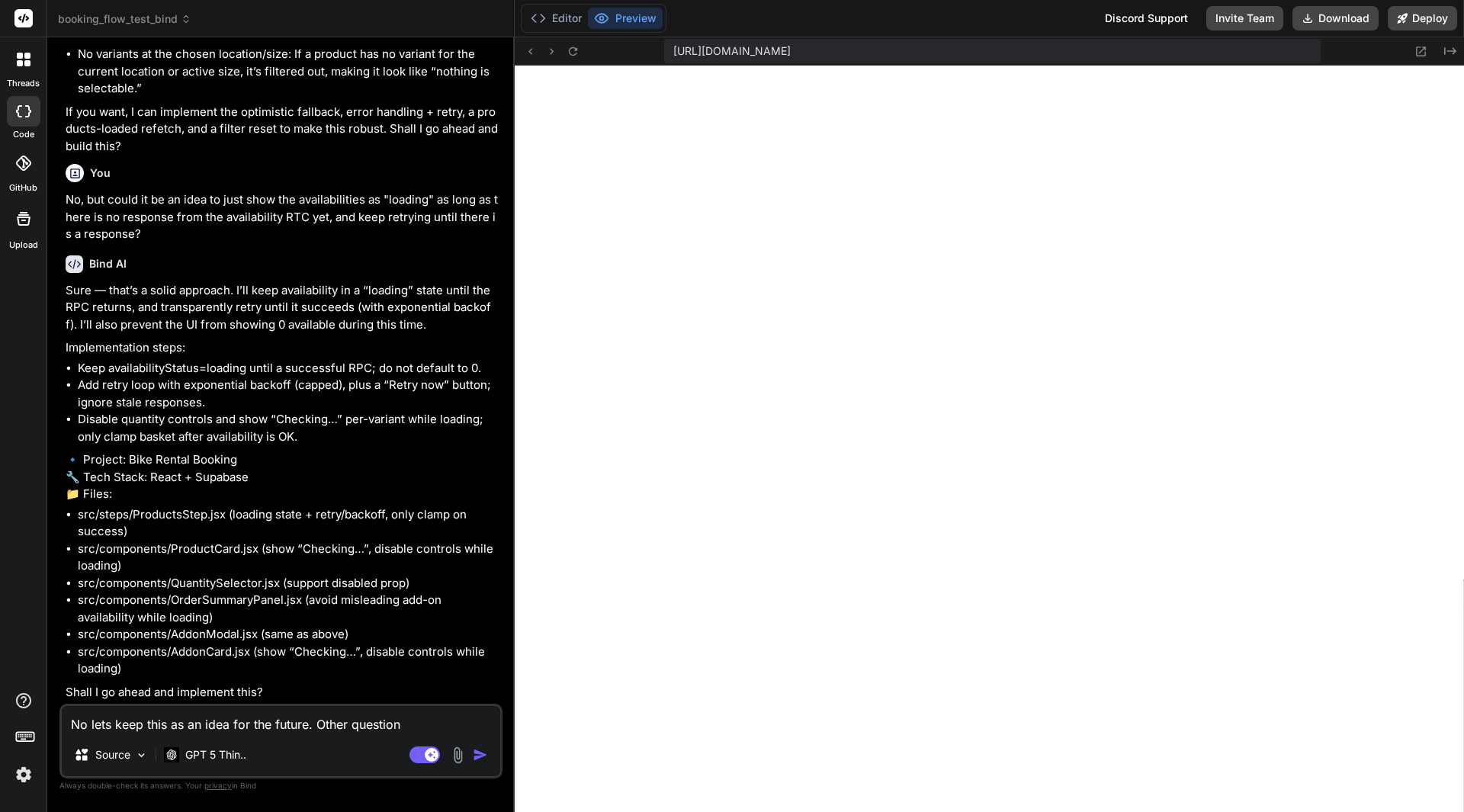
type textarea "No lets keep this as an idea for the future. Other question:"
type textarea "x"
type textarea "No lets keep this as an idea for the future. Other question:"
type textarea "x"
type textarea "No lets keep this as an idea for the future. Other question: w"
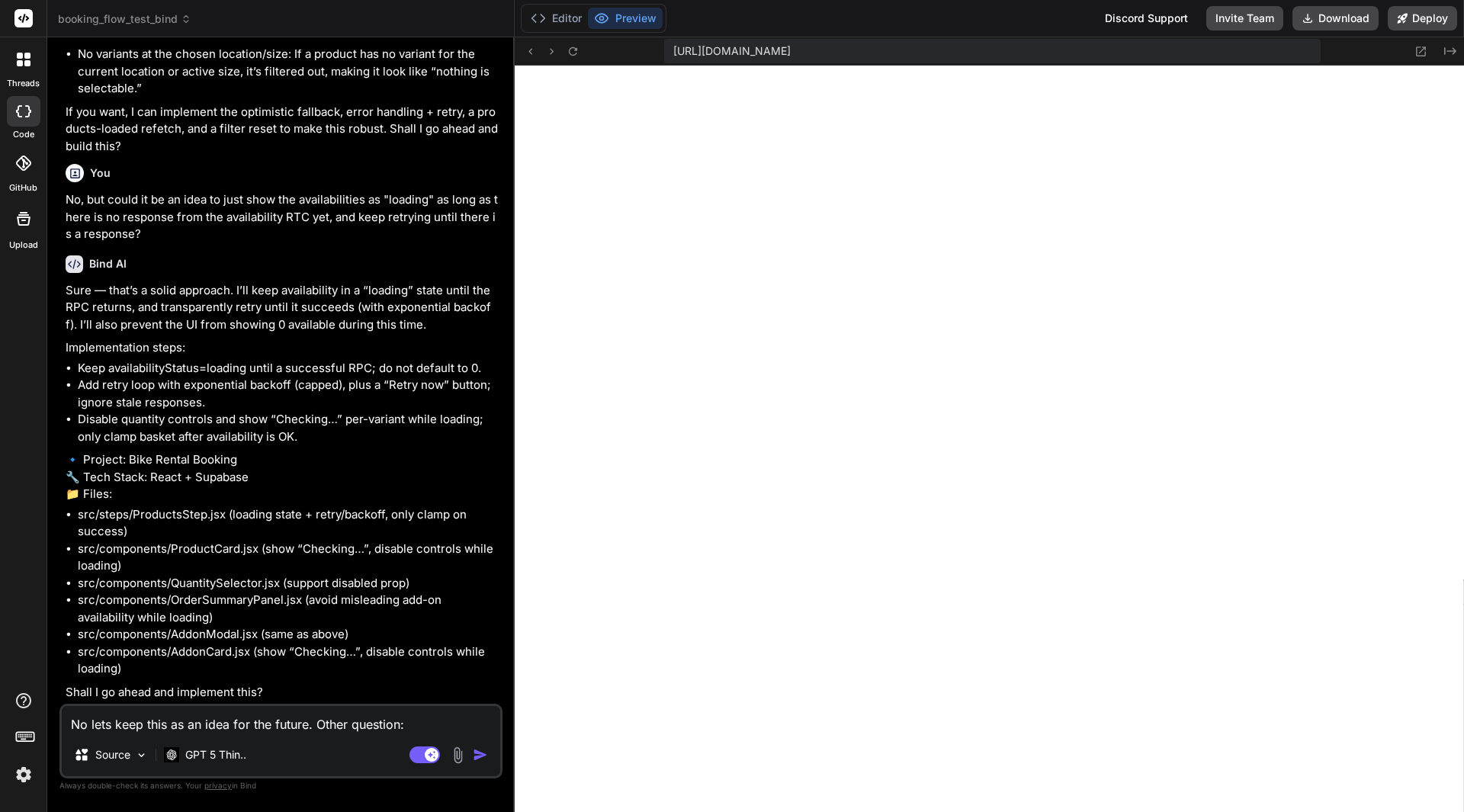
type textarea "x"
type textarea "No lets keep this as an idea for the future. Other question: wh"
type textarea "x"
type textarea "No lets keep this as an idea for the future. Other question: whT"
type textarea "x"
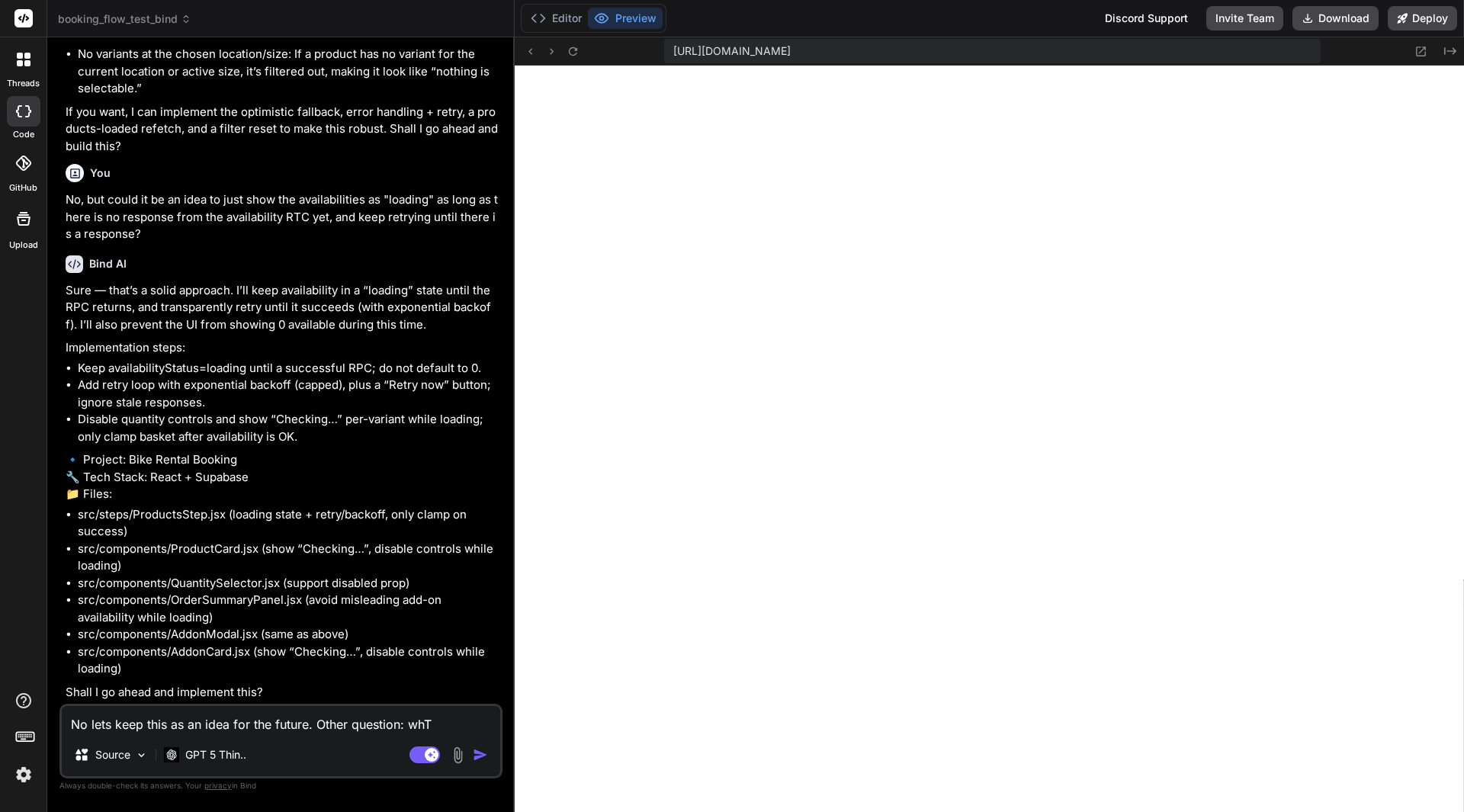
type textarea "No lets keep this as an idea for the future. Other question: whT"
type textarea "x"
type textarea "No lets keep this as an idea for the future. Other question: whT"
type textarea "x"
type textarea "No lets keep this as an idea for the future. Other question: wh"
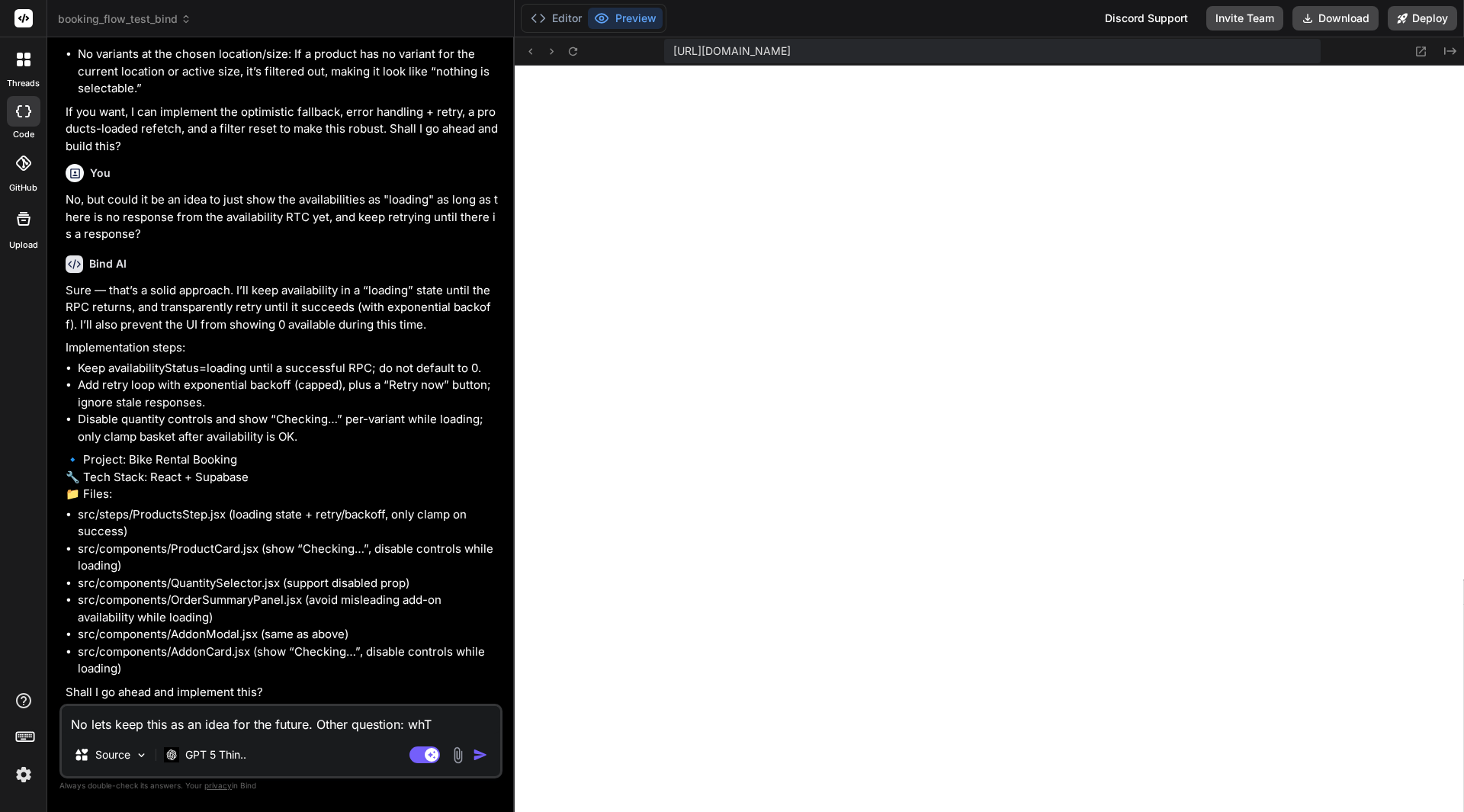
type textarea "x"
type textarea "No lets keep this as an idea for the future. Other question: wha"
type textarea "x"
type textarea "No lets keep this as an idea for the future. Other question: what"
type textarea "x"
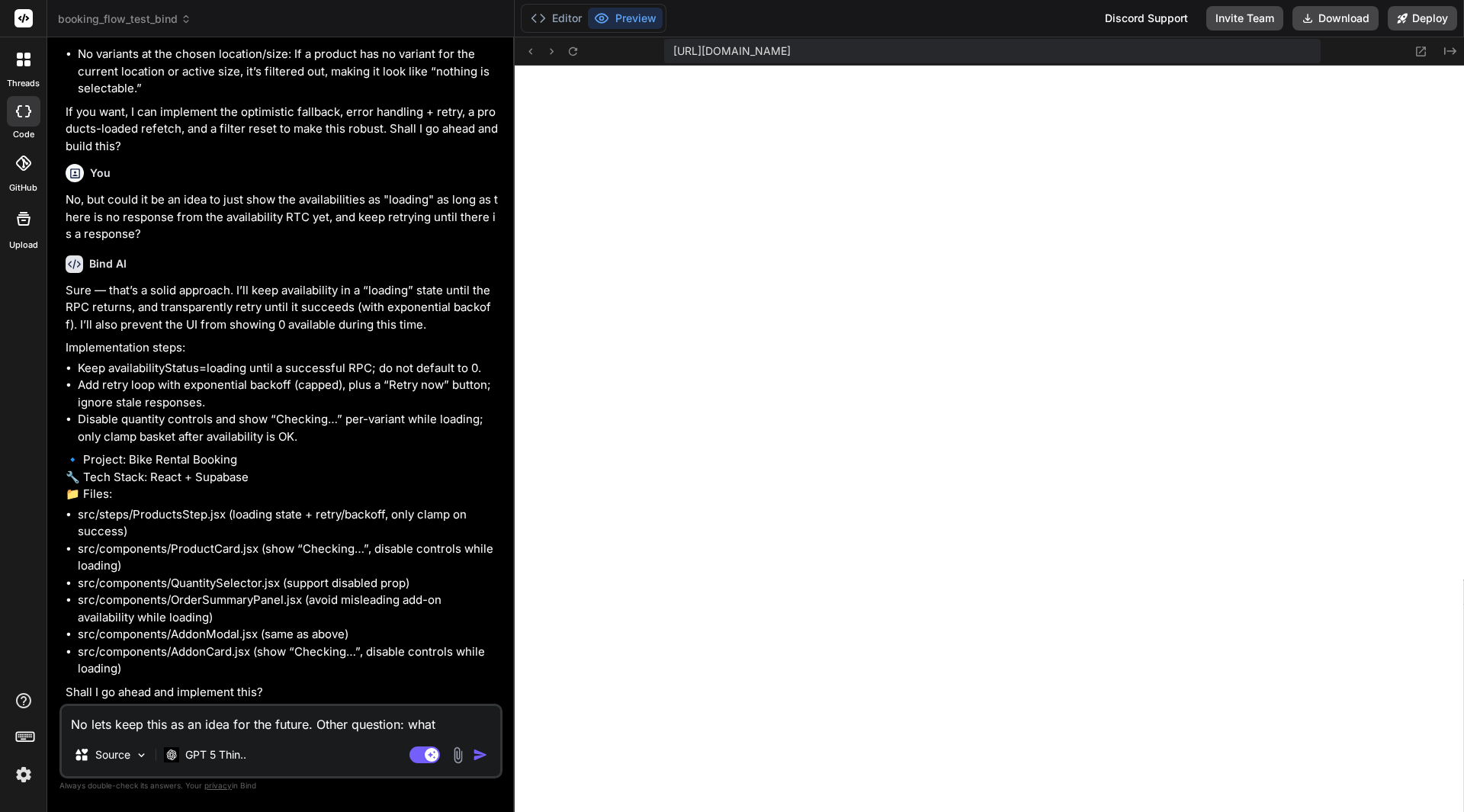
type textarea "No lets keep this as an idea for the future. Other question: what"
type textarea "x"
type textarea "No lets keep this as an idea for the future. Other question: what i"
type textarea "x"
type textarea "No lets keep this as an idea for the future. Other question: what is"
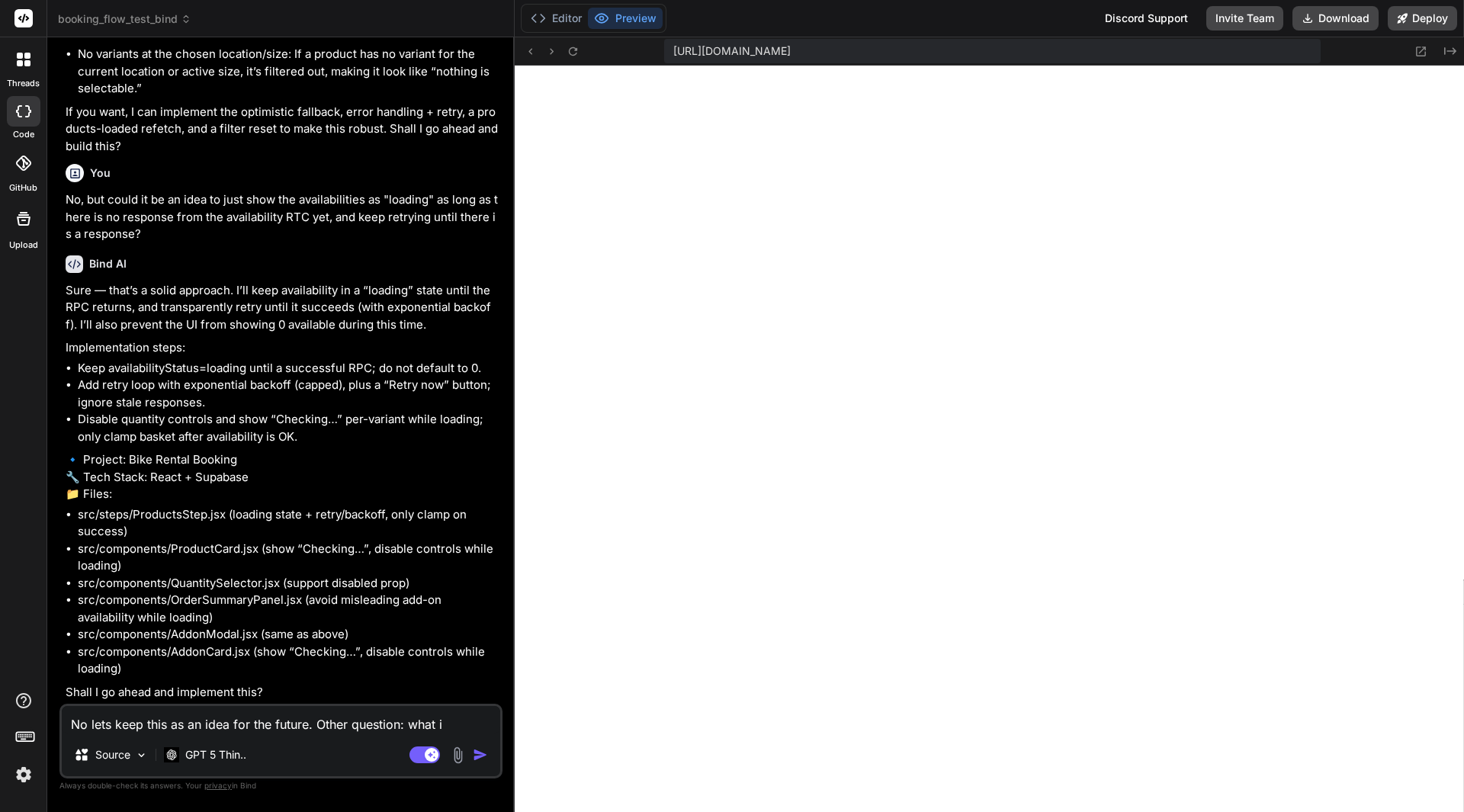
type textarea "x"
type textarea "No lets keep this as an idea for the future. Other question: what is"
type textarea "x"
type textarea "No lets keep this as an idea for the future. Other question: what is t"
type textarea "x"
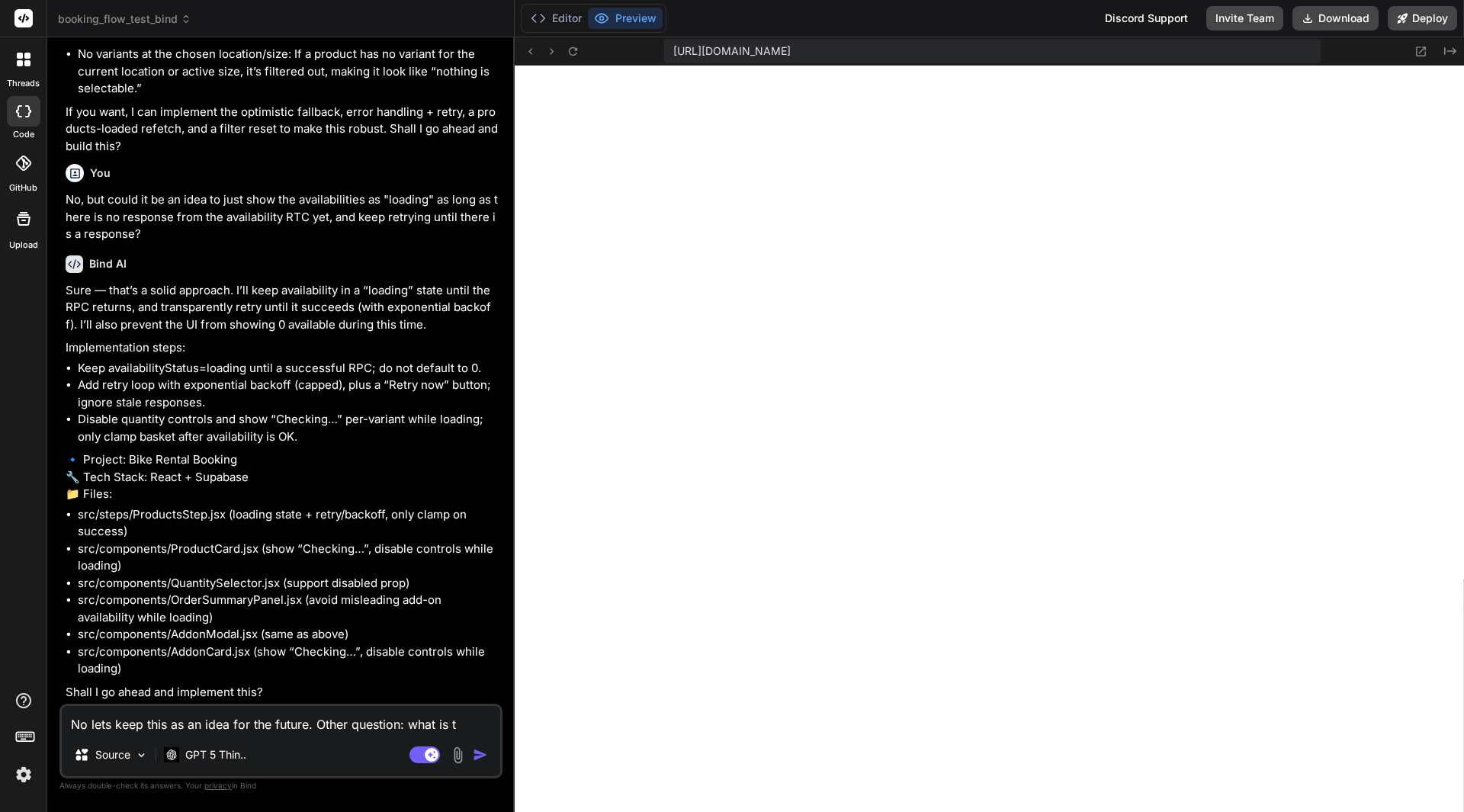
type textarea "No lets keep this as an idea for the future. Other question: what is th"
type textarea "x"
type textarea "No lets keep this as an idea for the future. Other question: what is the"
type textarea "x"
type textarea "No lets keep this as an idea for the future. Other question: what is the"
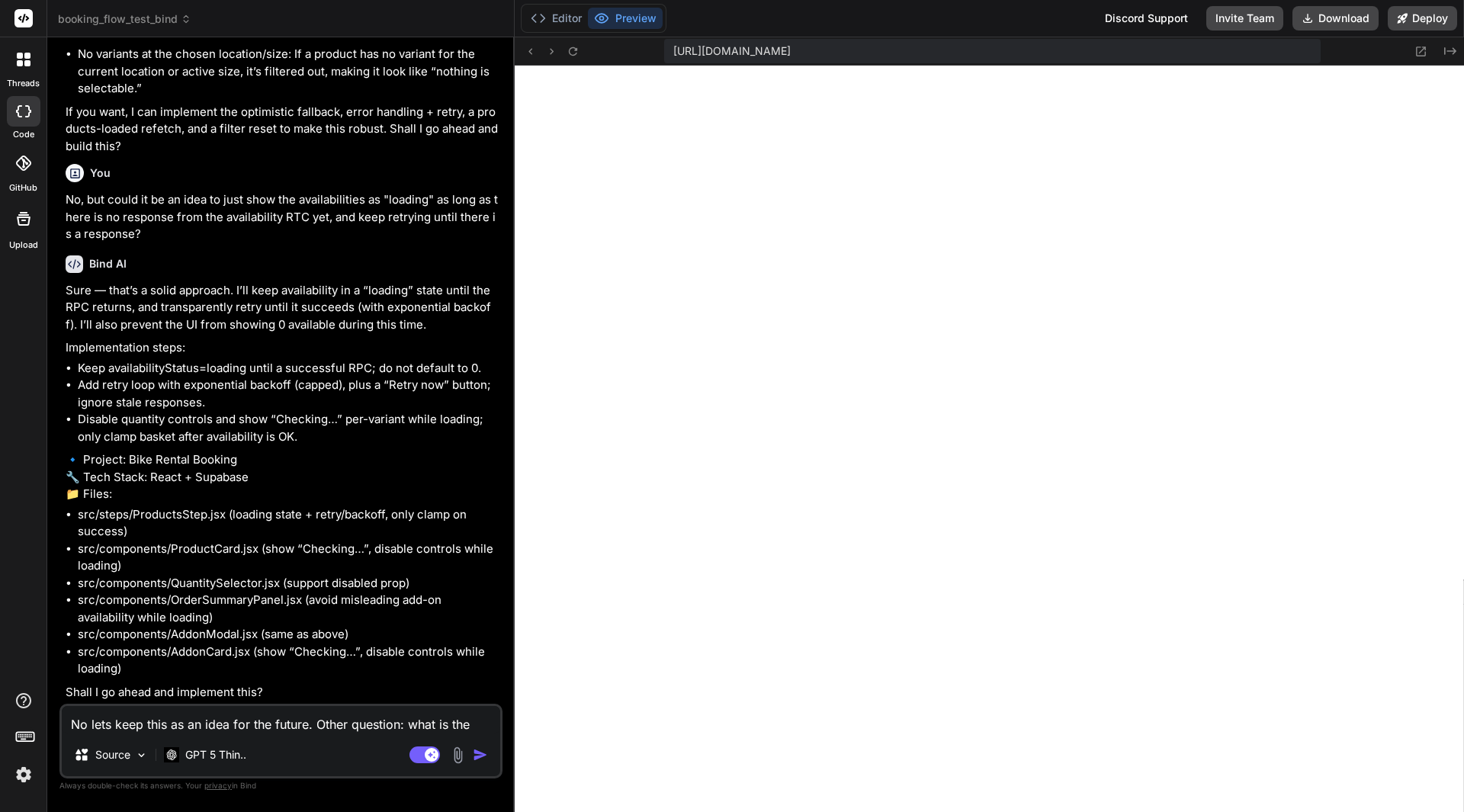
type textarea "x"
type textarea "No lets keep this as an idea for the future. Other question: what is the p"
type textarea "x"
type textarea "No lets keep this as an idea for the future. Other question: what is the pu"
type textarea "x"
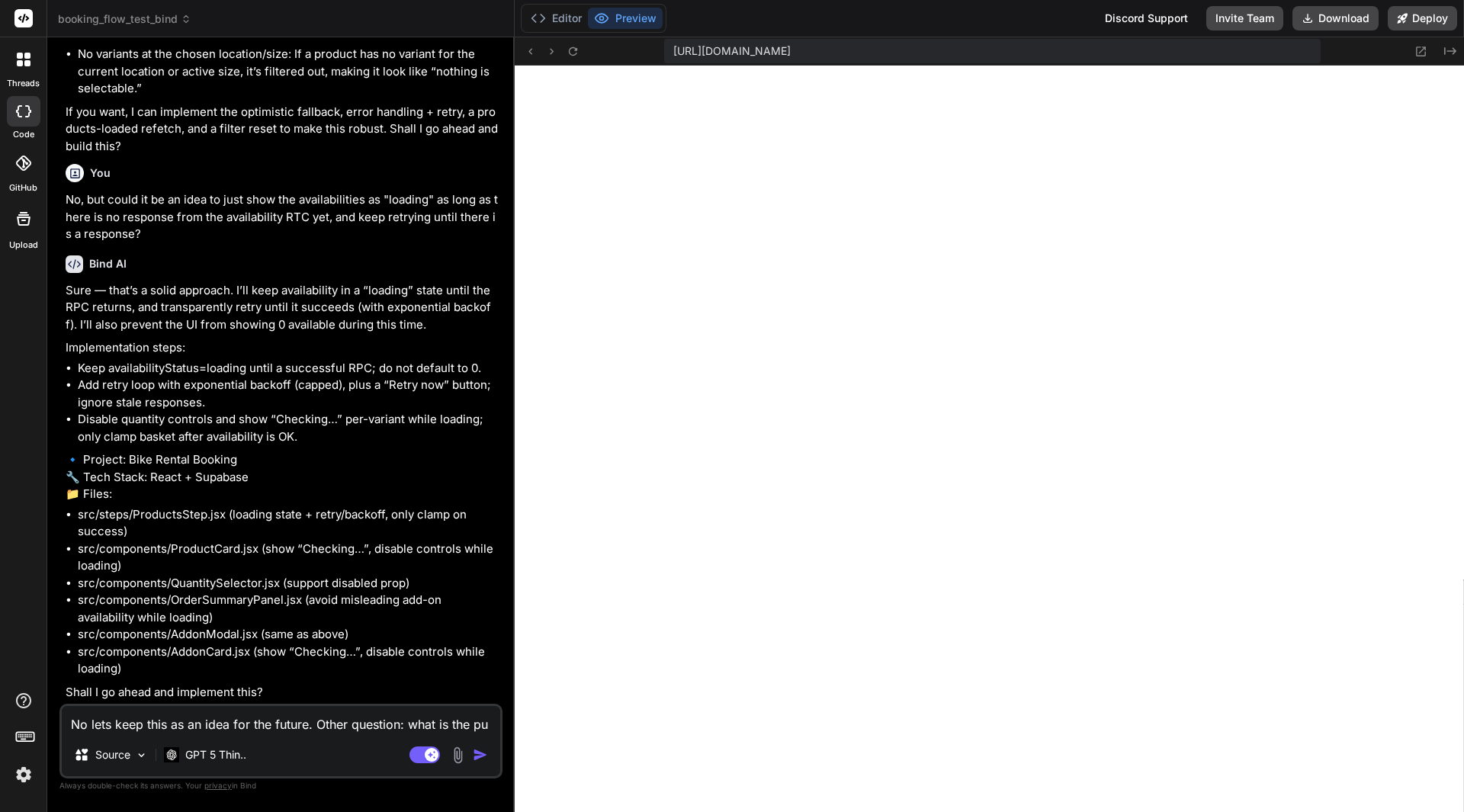
type textarea "No lets keep this as an idea for the future. Other question: what is the pur"
type textarea "x"
type textarea "No lets keep this as an idea for the future. Other question: what is the purp"
type textarea "x"
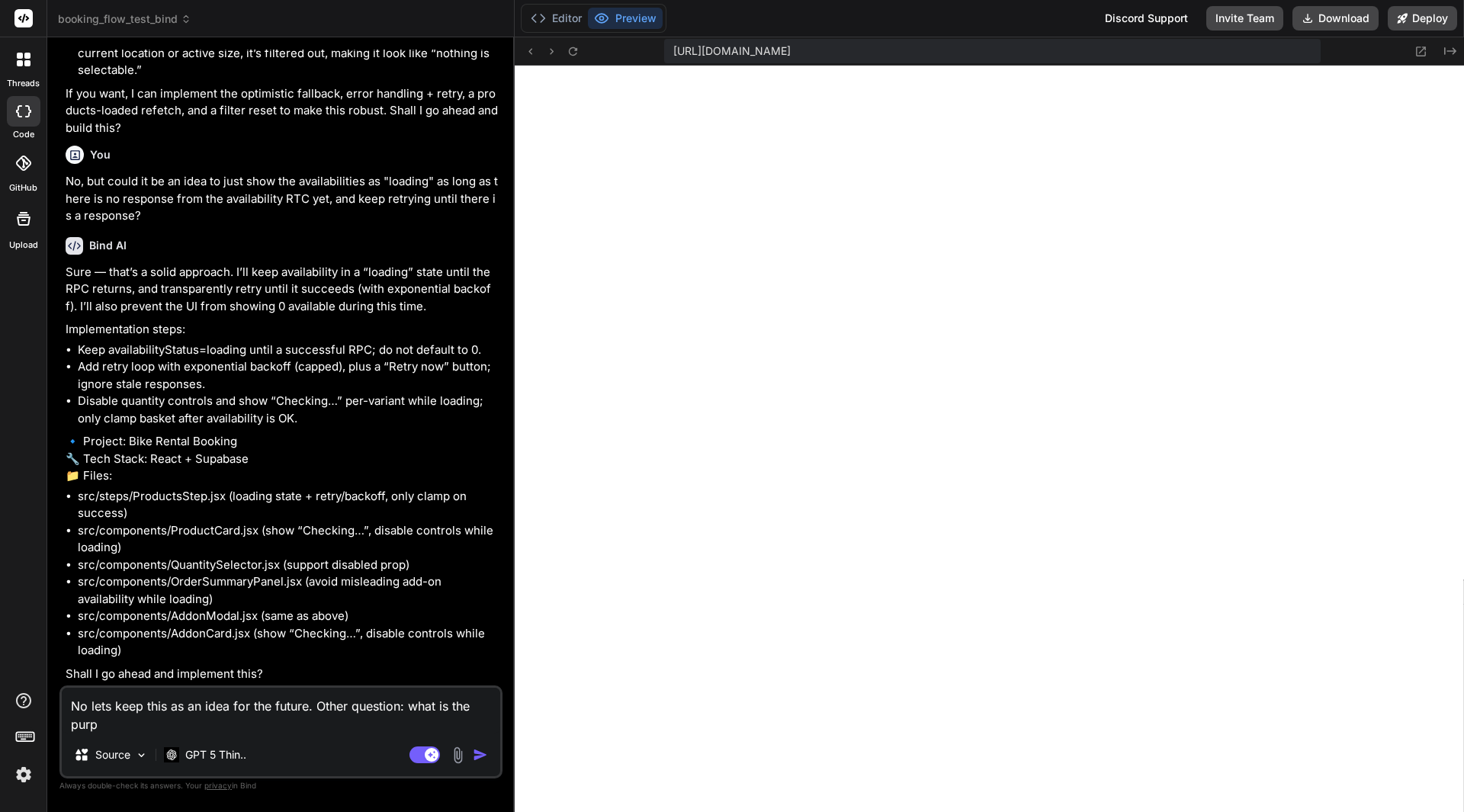
type textarea "No lets keep this as an idea for the future. Other question: what is the purpo"
type textarea "x"
type textarea "No lets keep this as an idea for the future. Other question: what is the purpos"
type textarea "x"
type textarea "No lets keep this as an idea for the future. Other question: what is the purpose"
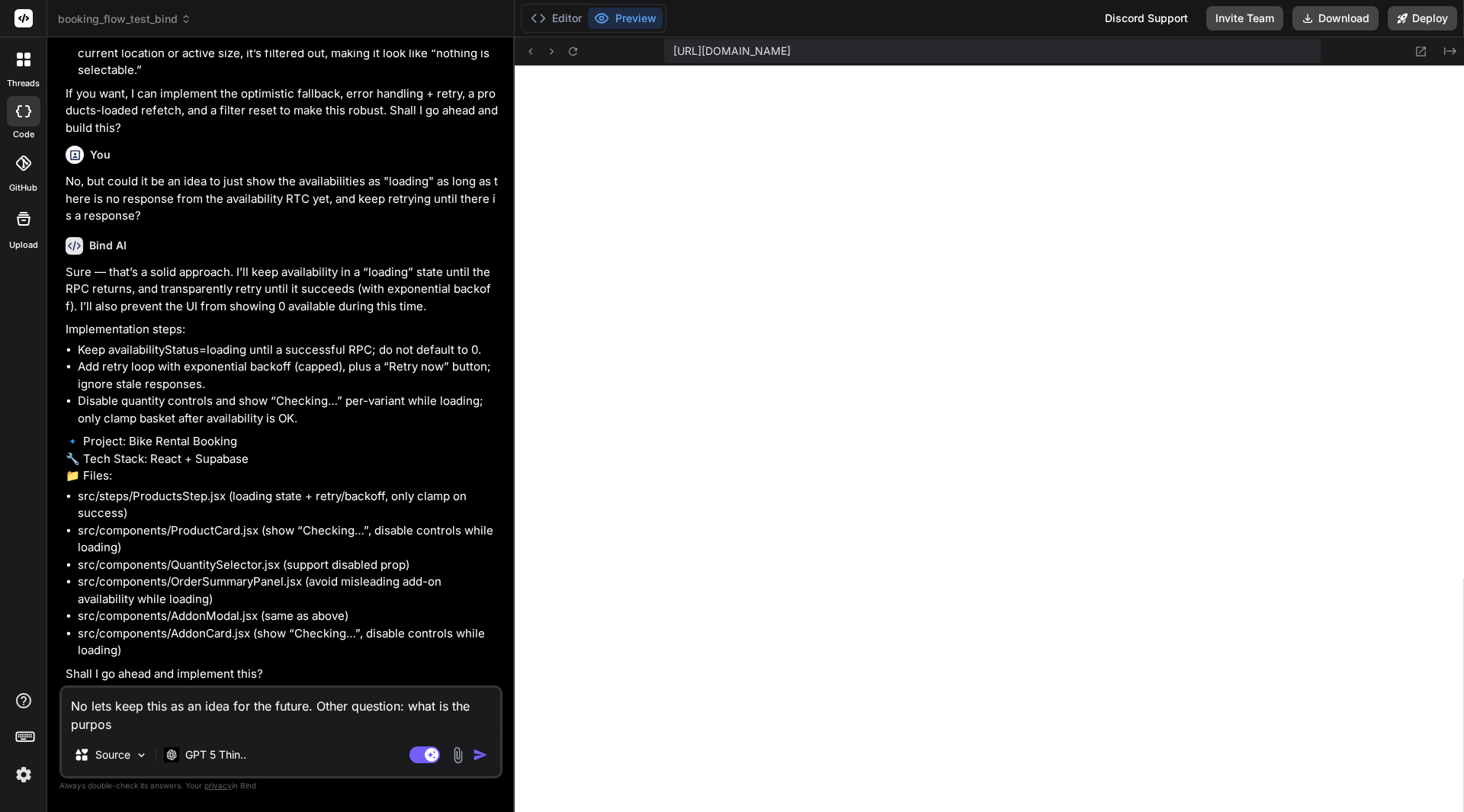
type textarea "x"
type textarea "No lets keep this as an idea for the future. Other question: what is the purpose"
type textarea "x"
type textarea "No lets keep this as an idea for the future. Other question: what is the purpos…"
type textarea "x"
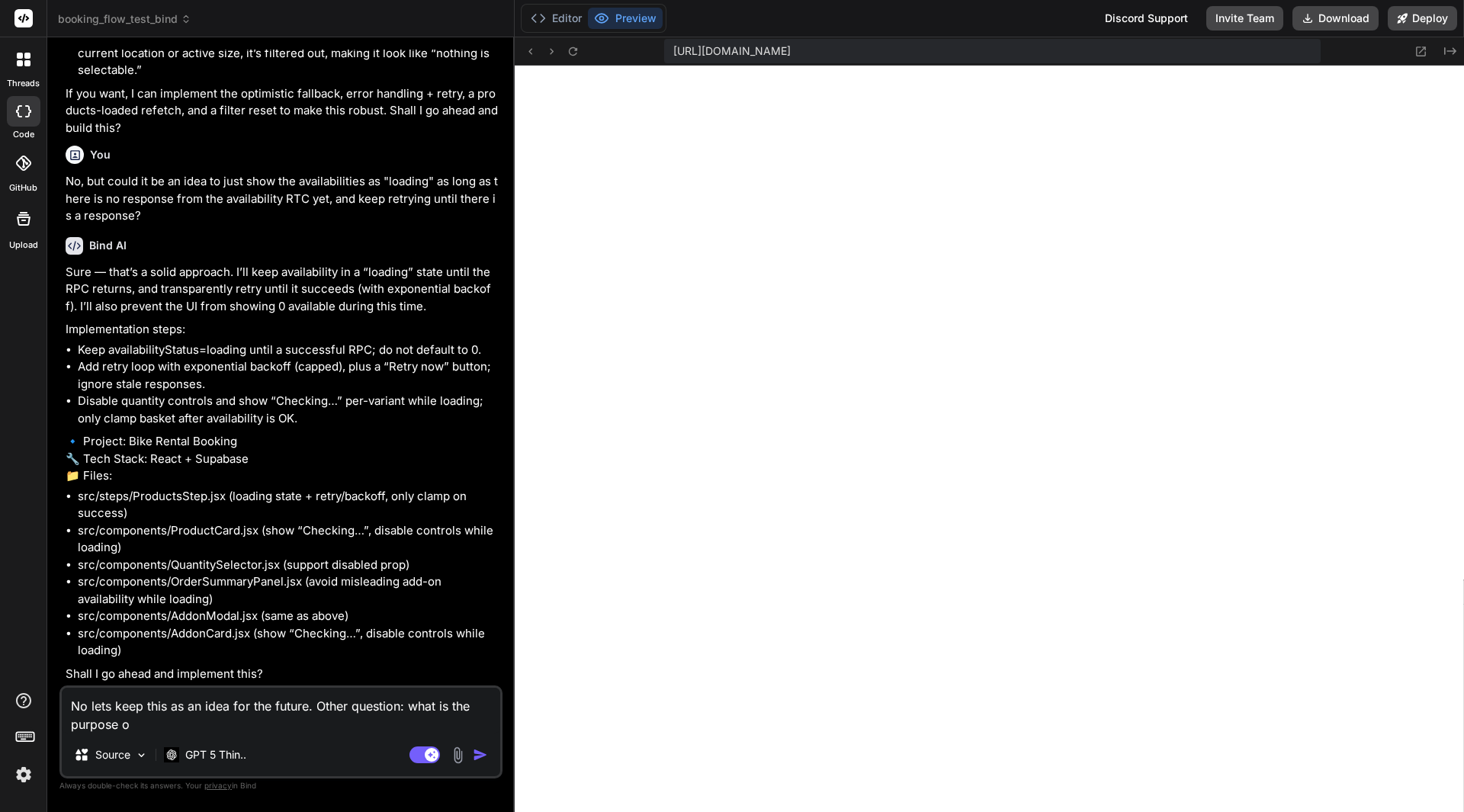
type textarea "No lets keep this as an idea for the future. Other question: what is the purpos…"
type textarea "x"
type textarea "No lets keep this as an idea for the future. Other question: what is the purpos…"
type textarea "x"
type textarea "No lets keep this as an idea for the future. Other question: what is the purpos…"
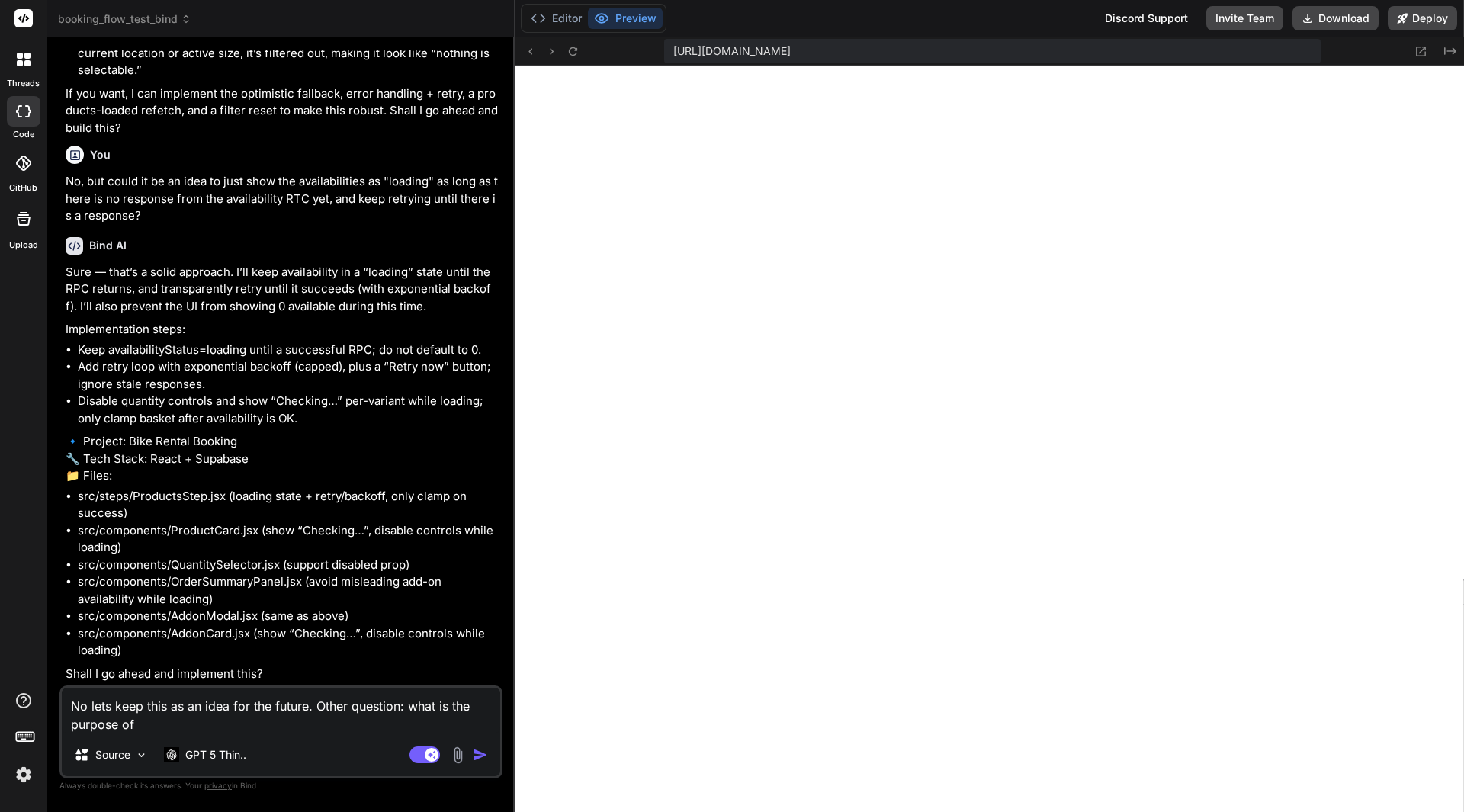
type textarea "x"
type textarea "No lets keep this as an idea for the future. Other question: what is the purpos…"
type textarea "x"
type textarea "No lets keep this as an idea for the future. Other question: what is the purpos…"
type textarea "x"
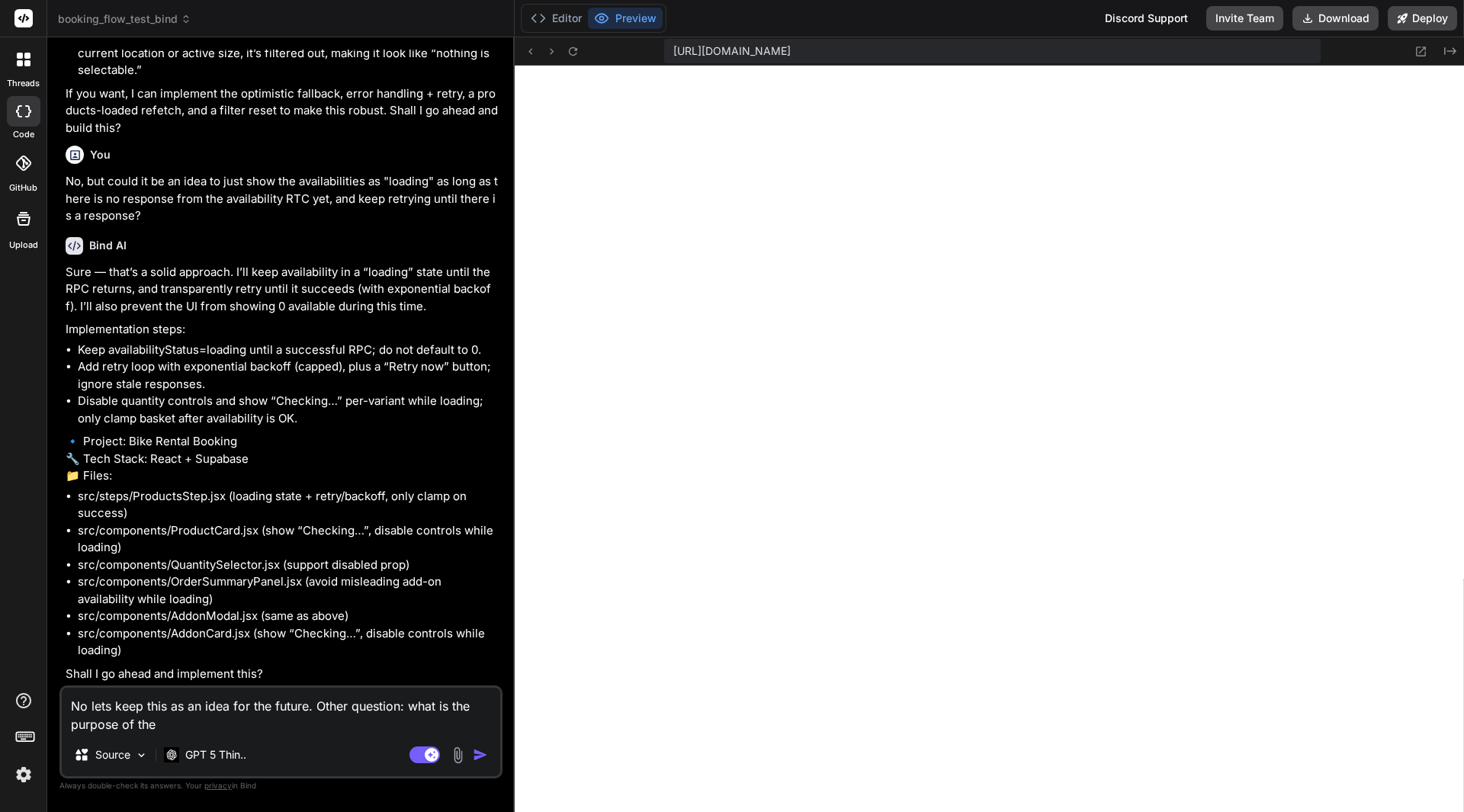
type textarea "No lets keep this as an idea for the future. Other question: what is the purpos…"
type textarea "x"
type textarea "No lets keep this as an idea for the future. Other question: what is the purpos…"
type textarea "x"
type textarea "No lets keep this as an idea for the future. Other question: what is the purpos…"
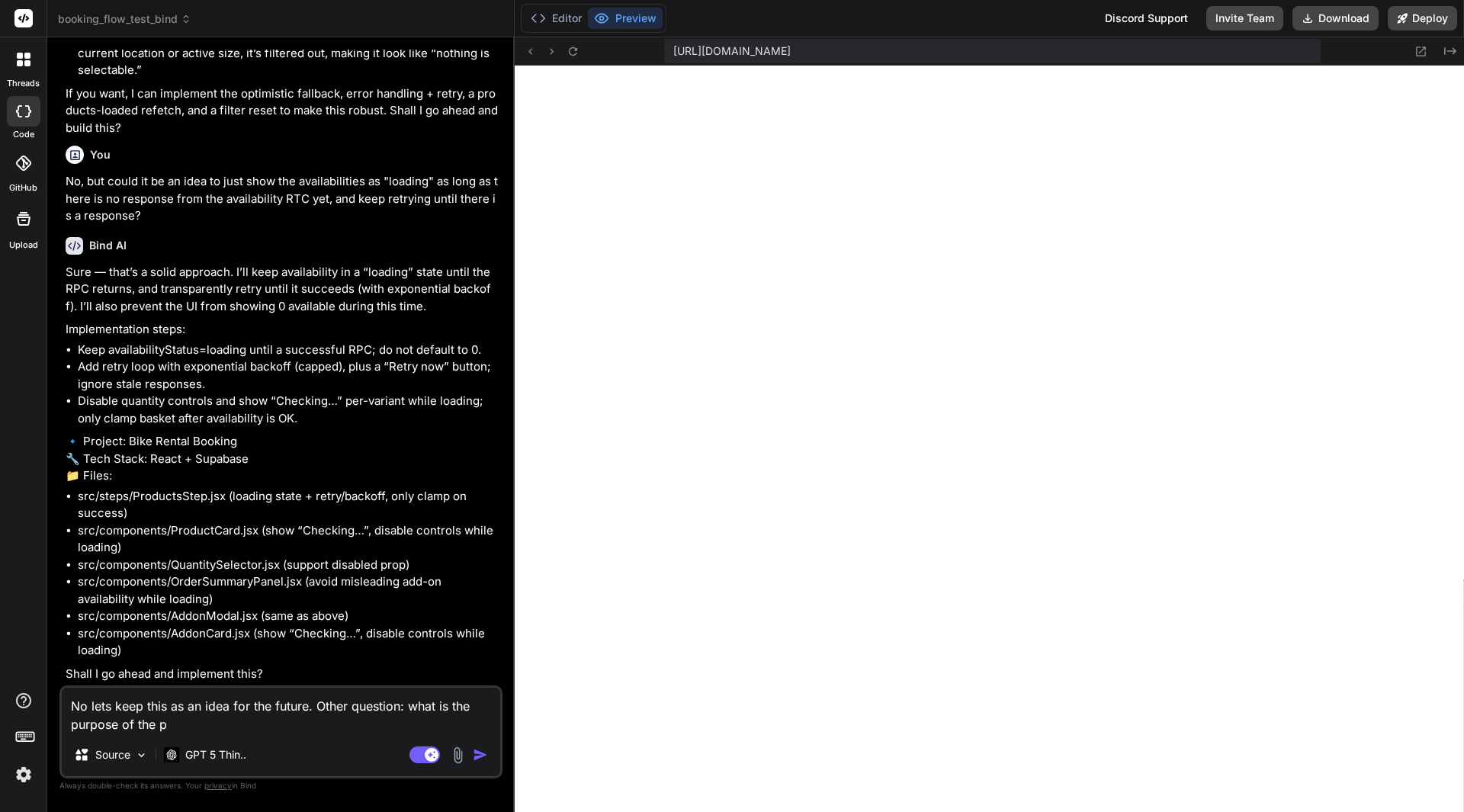
type textarea "x"
type textarea "No lets keep this as an idea for the future. Other question: what is the purpos…"
type textarea "x"
type textarea "No lets keep this as an idea for the future. Other question: what is the purpos…"
type textarea "x"
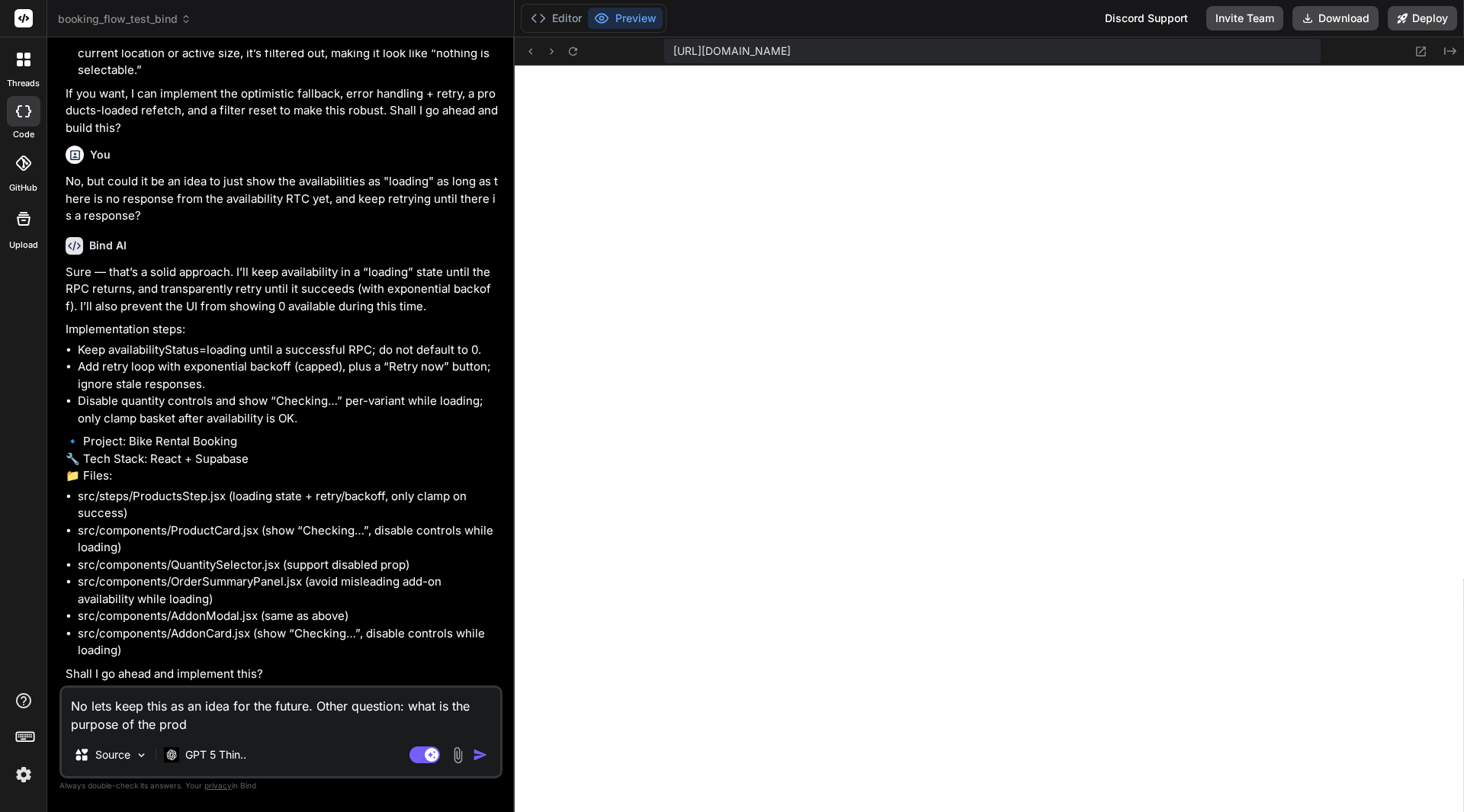
type textarea "No lets keep this as an idea for the future. Other question: what is the purpos…"
type textarea "x"
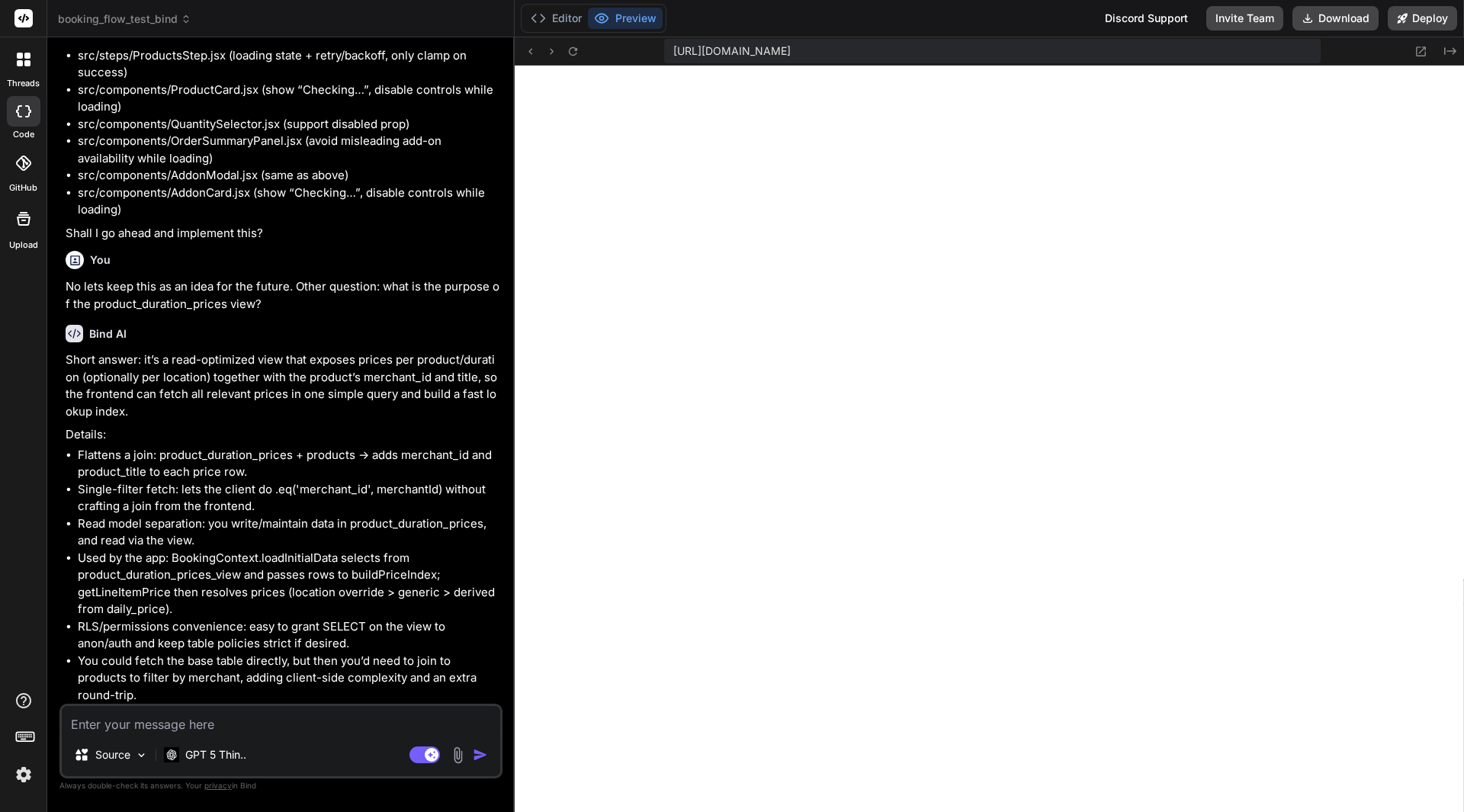
scroll to position [65477, 0]
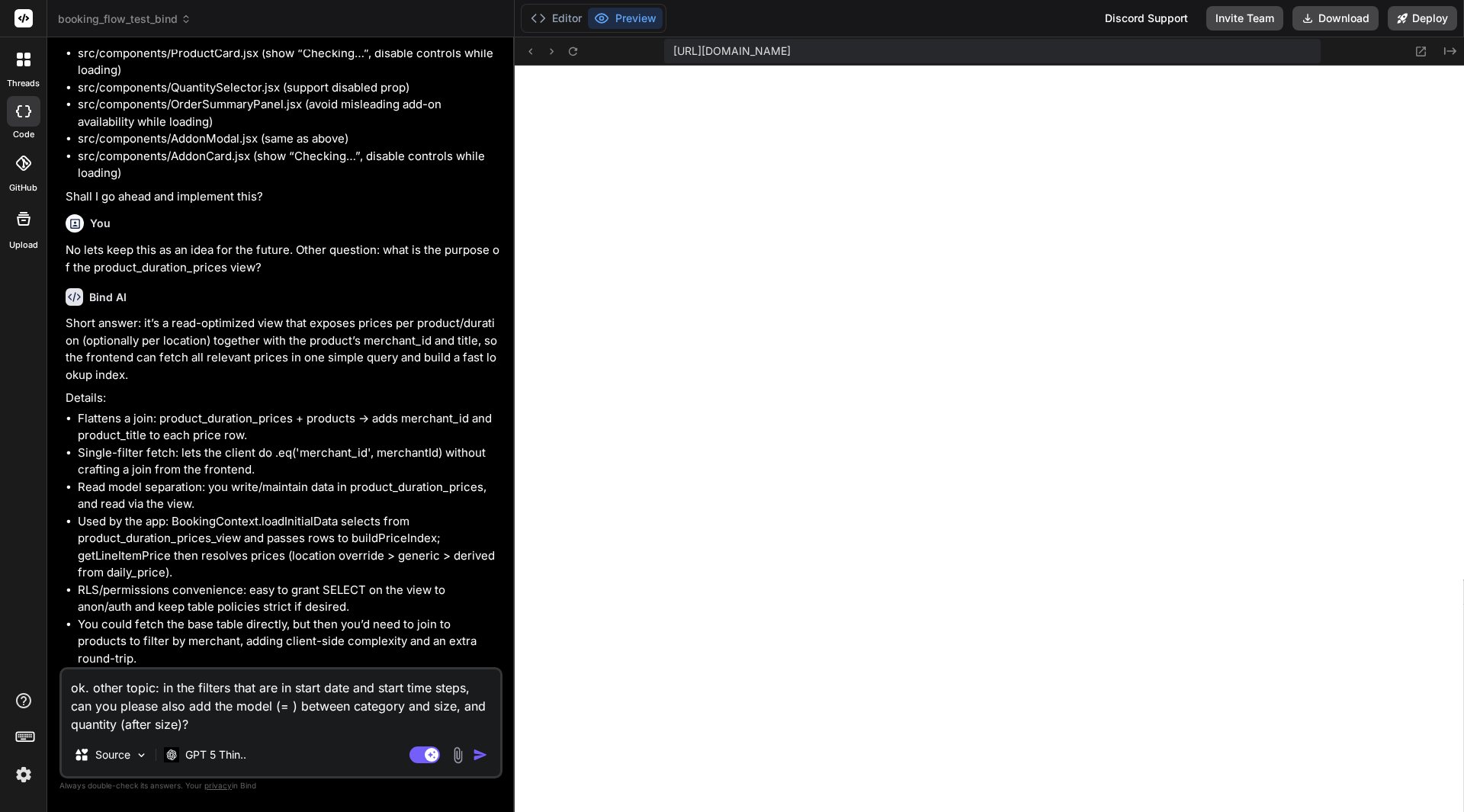
click at [294, 712] on textarea "ok. other topic: in the filters that are in start date and start time steps, ca…" at bounding box center [281, 701] width 439 height 64
click at [390, 722] on textarea "ok. other topic: in the filters that are in start date and start time steps, ca…" at bounding box center [281, 701] width 439 height 64
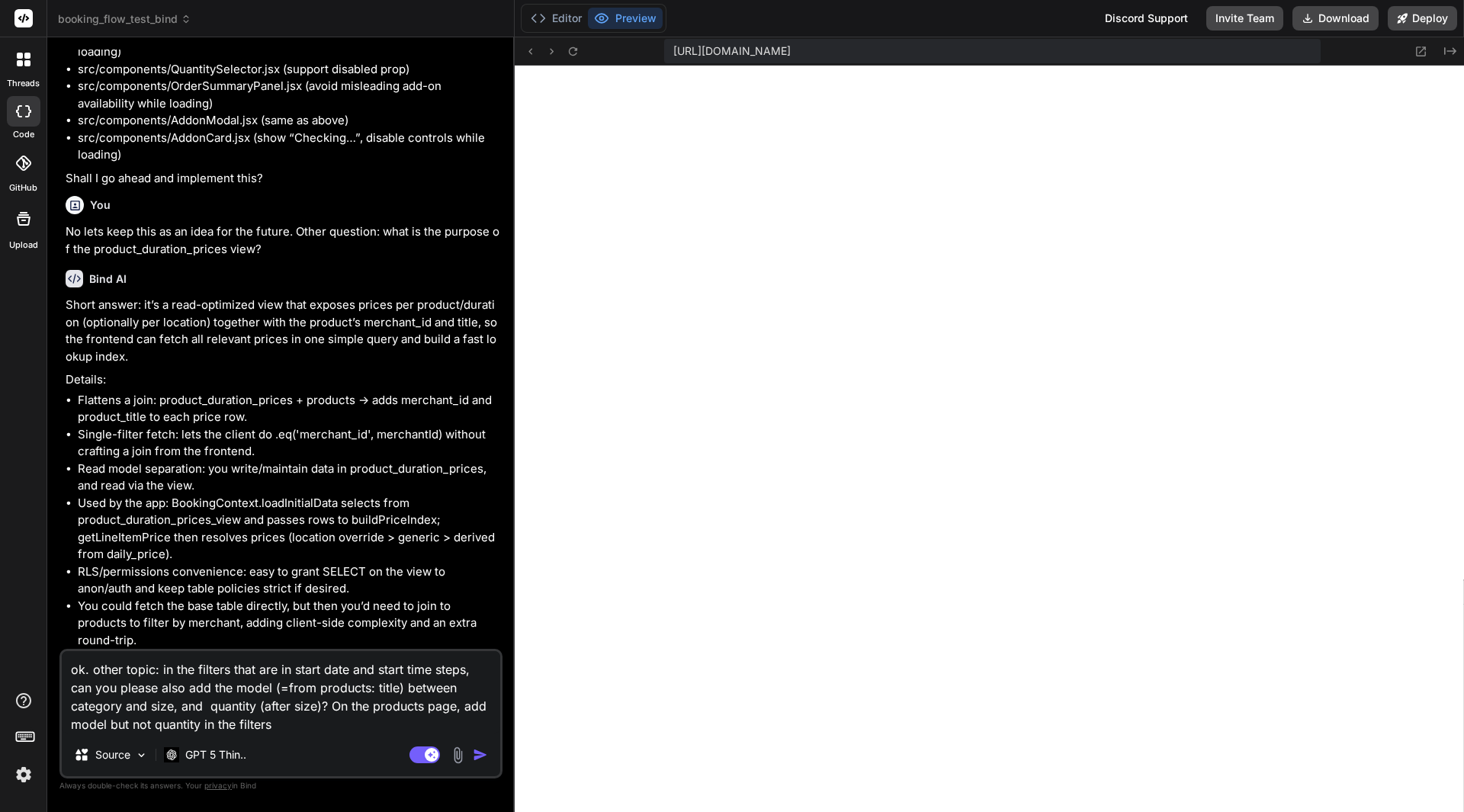
click at [479, 754] on img "button" at bounding box center [480, 755] width 15 height 15
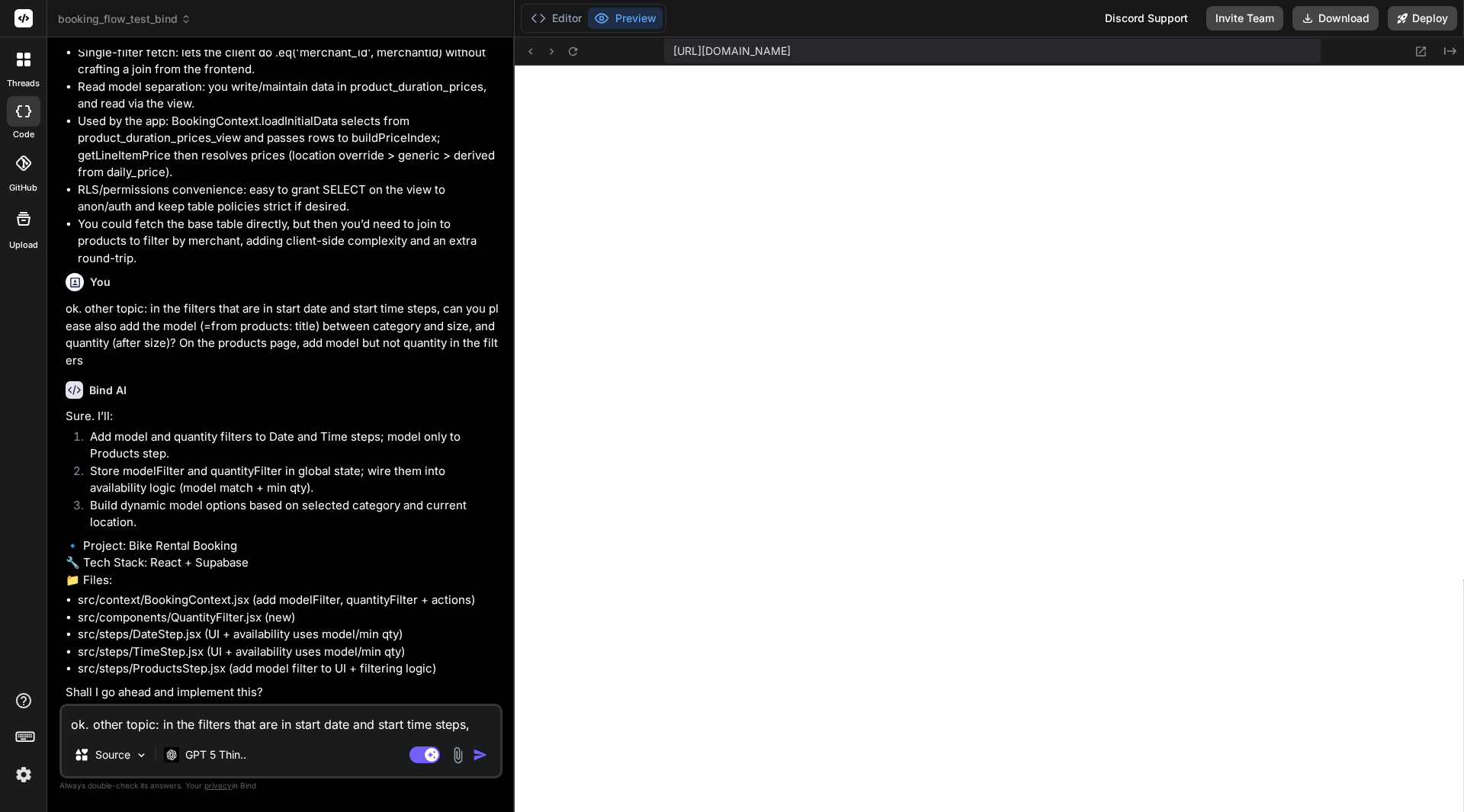
scroll to position [65949, 0]
click at [221, 715] on textarea "ok. other topic: in the filters that are in start date and start time steps, ca…" at bounding box center [281, 719] width 439 height 28
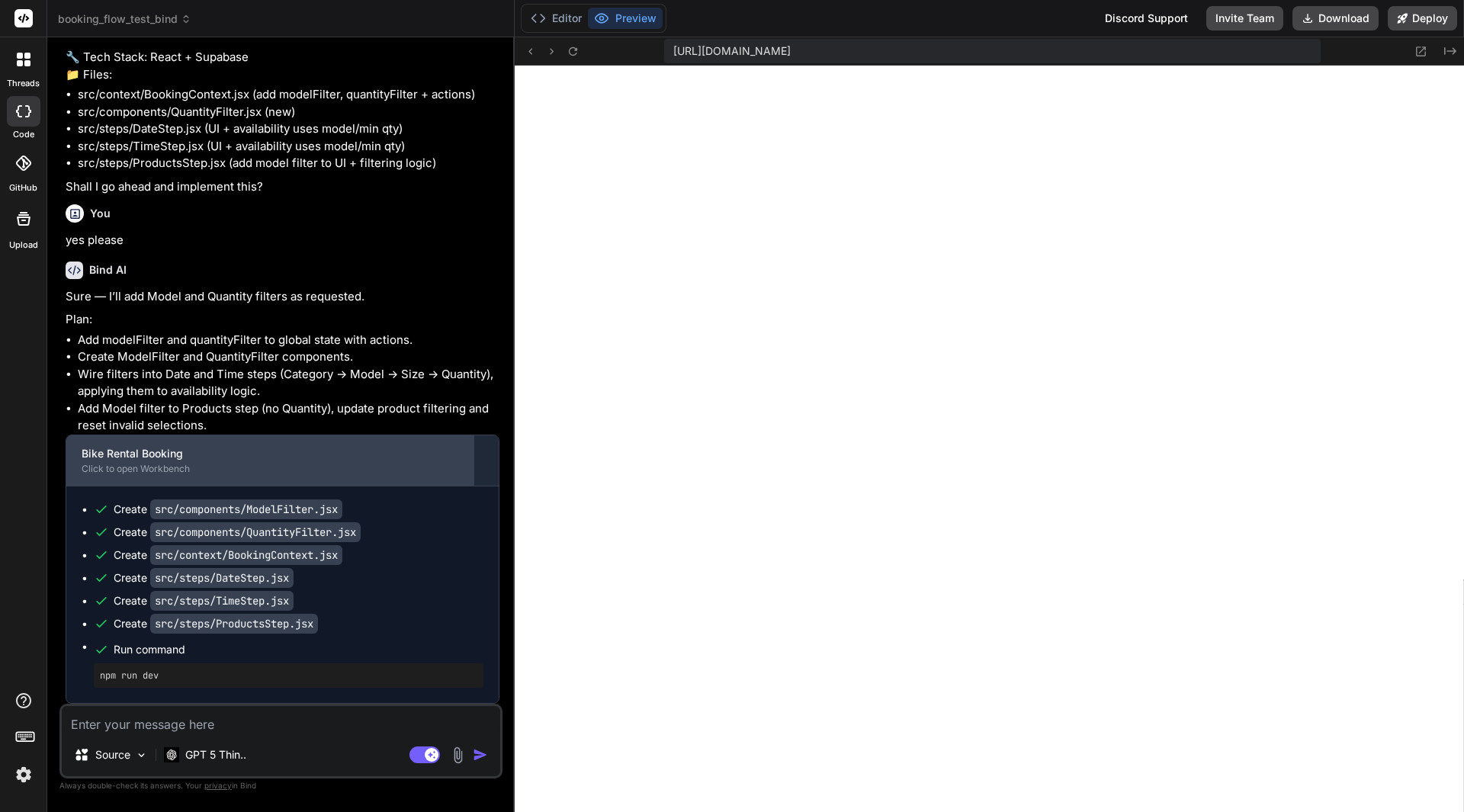
scroll to position [66453, 0]
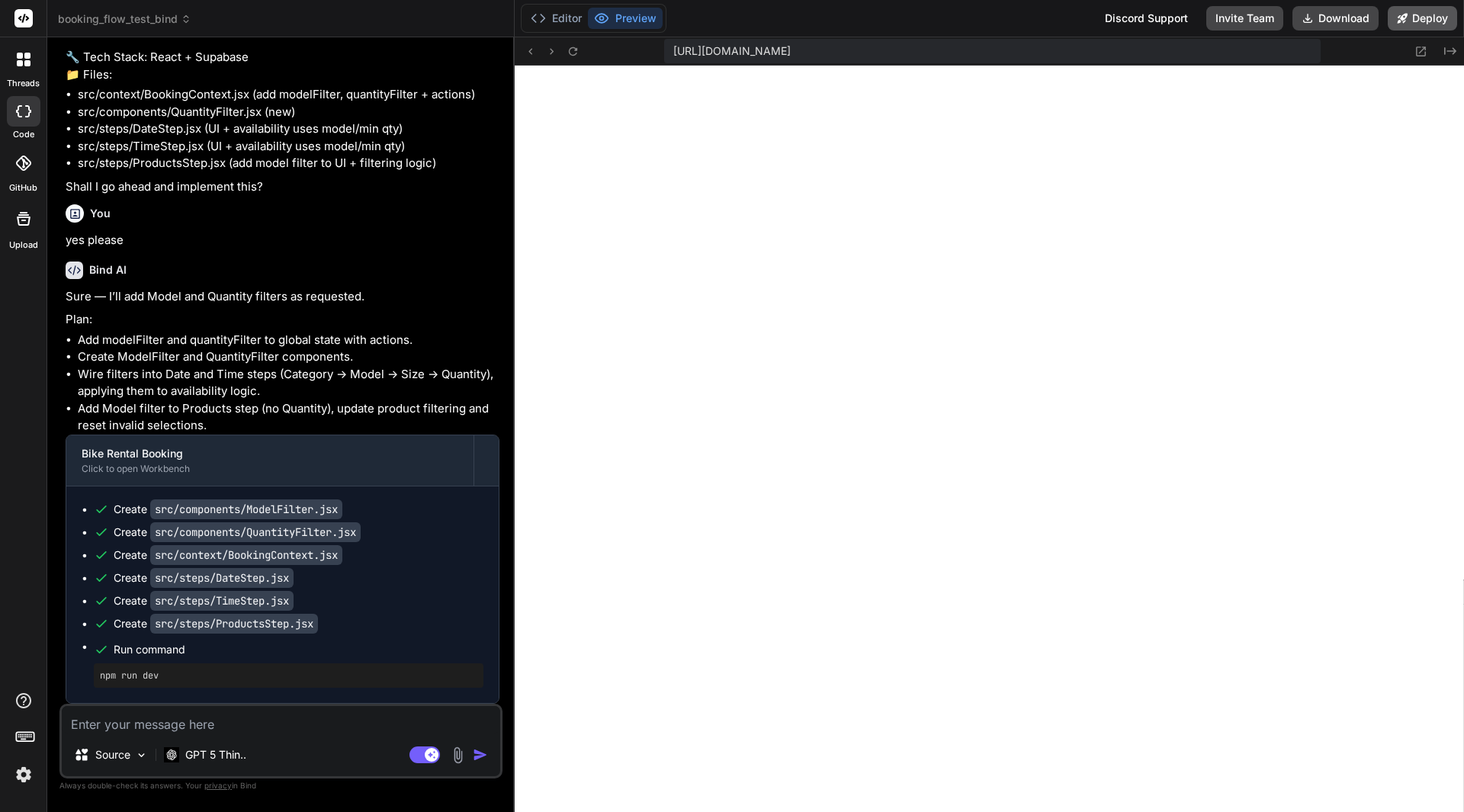
click at [1433, 18] on button "Deploy" at bounding box center [1422, 18] width 69 height 25
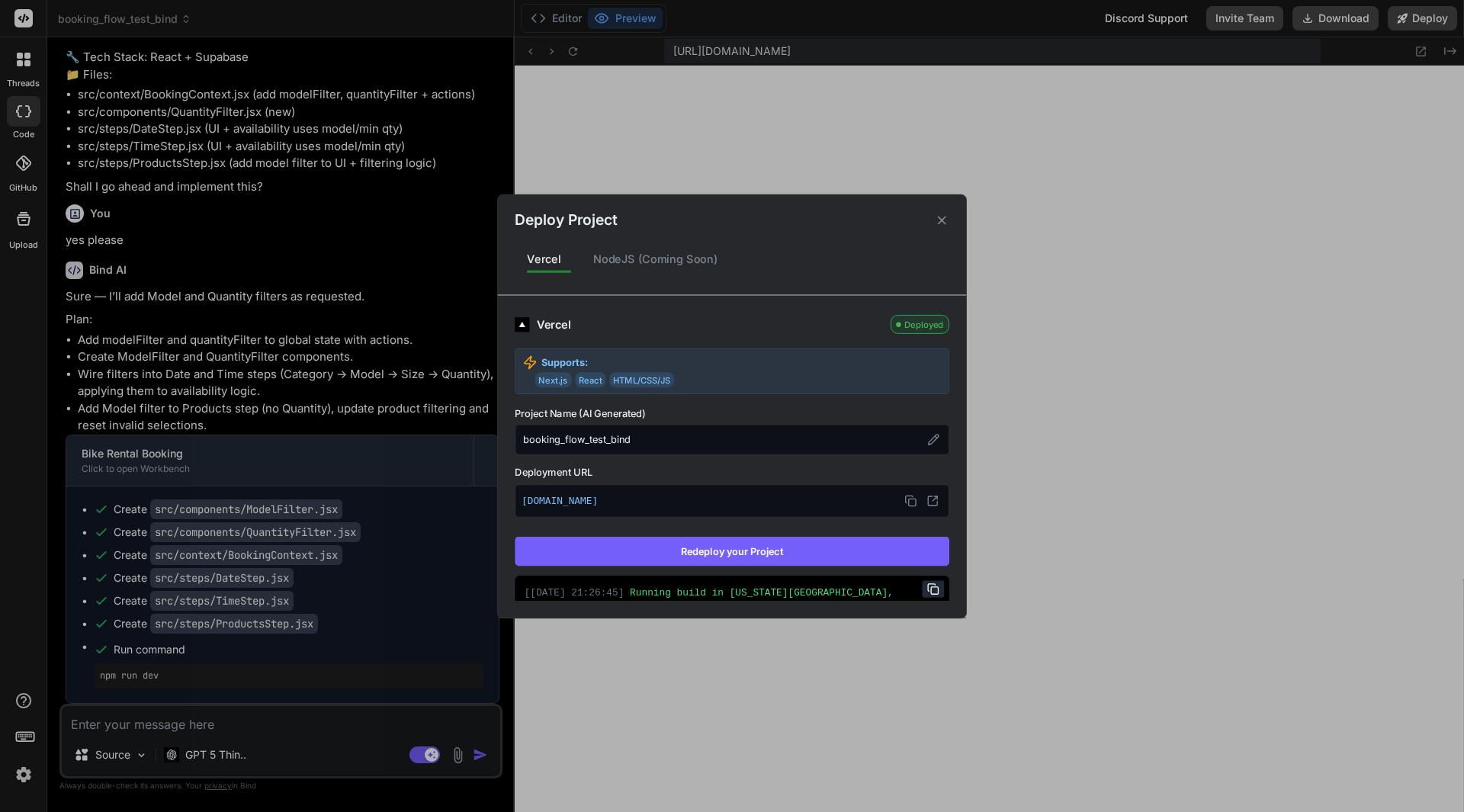
click at [743, 551] on button "Redeploy your Project" at bounding box center [732, 551] width 435 height 29
click at [744, 559] on button "Redeploy your Project" at bounding box center [732, 551] width 435 height 29
click at [202, 713] on div "Deploy Project Vercel NodeJS (Coming Soon) Vercel Deployed Supports: Next.js Re…" at bounding box center [732, 406] width 1464 height 812
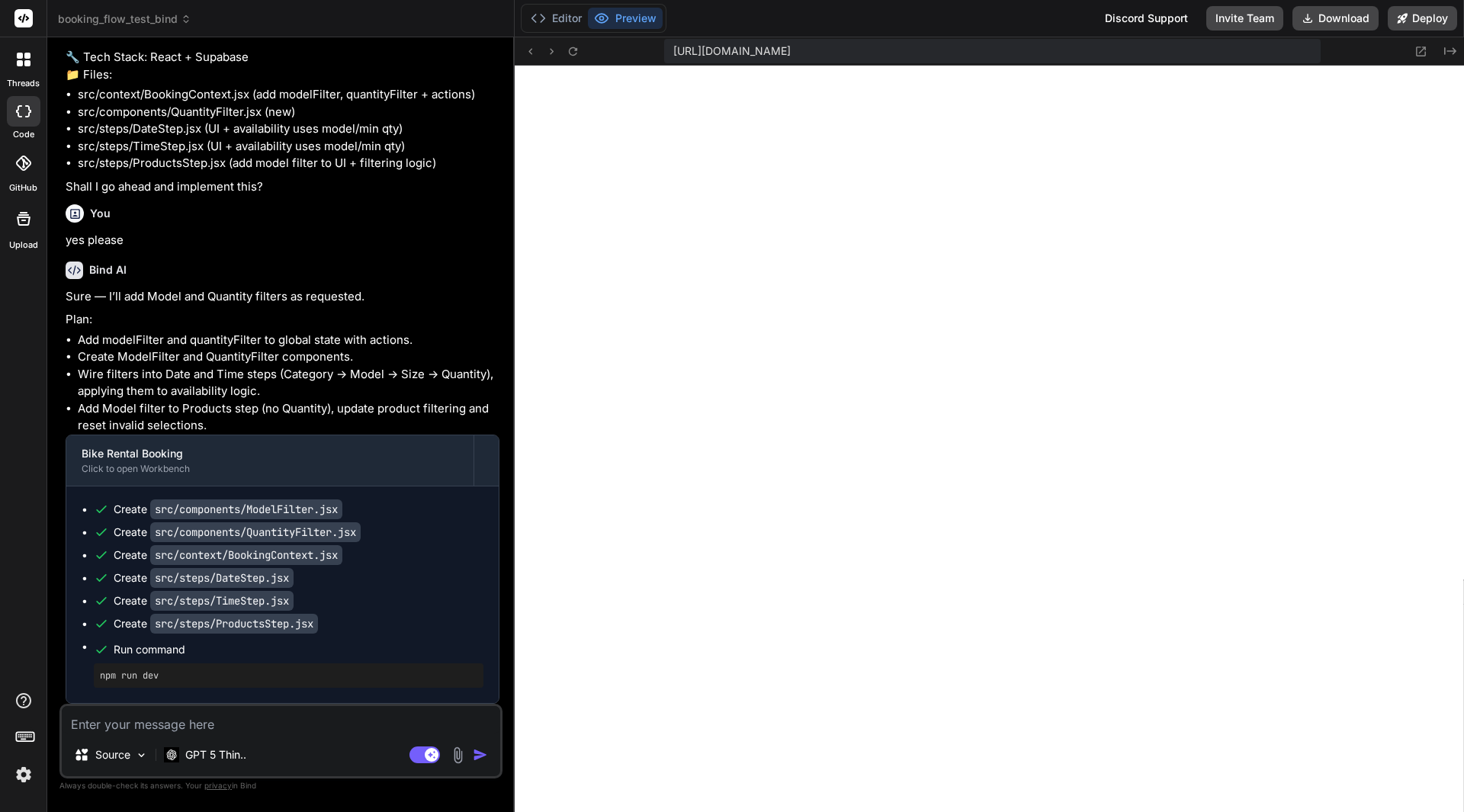
click at [202, 713] on textarea at bounding box center [281, 719] width 439 height 28
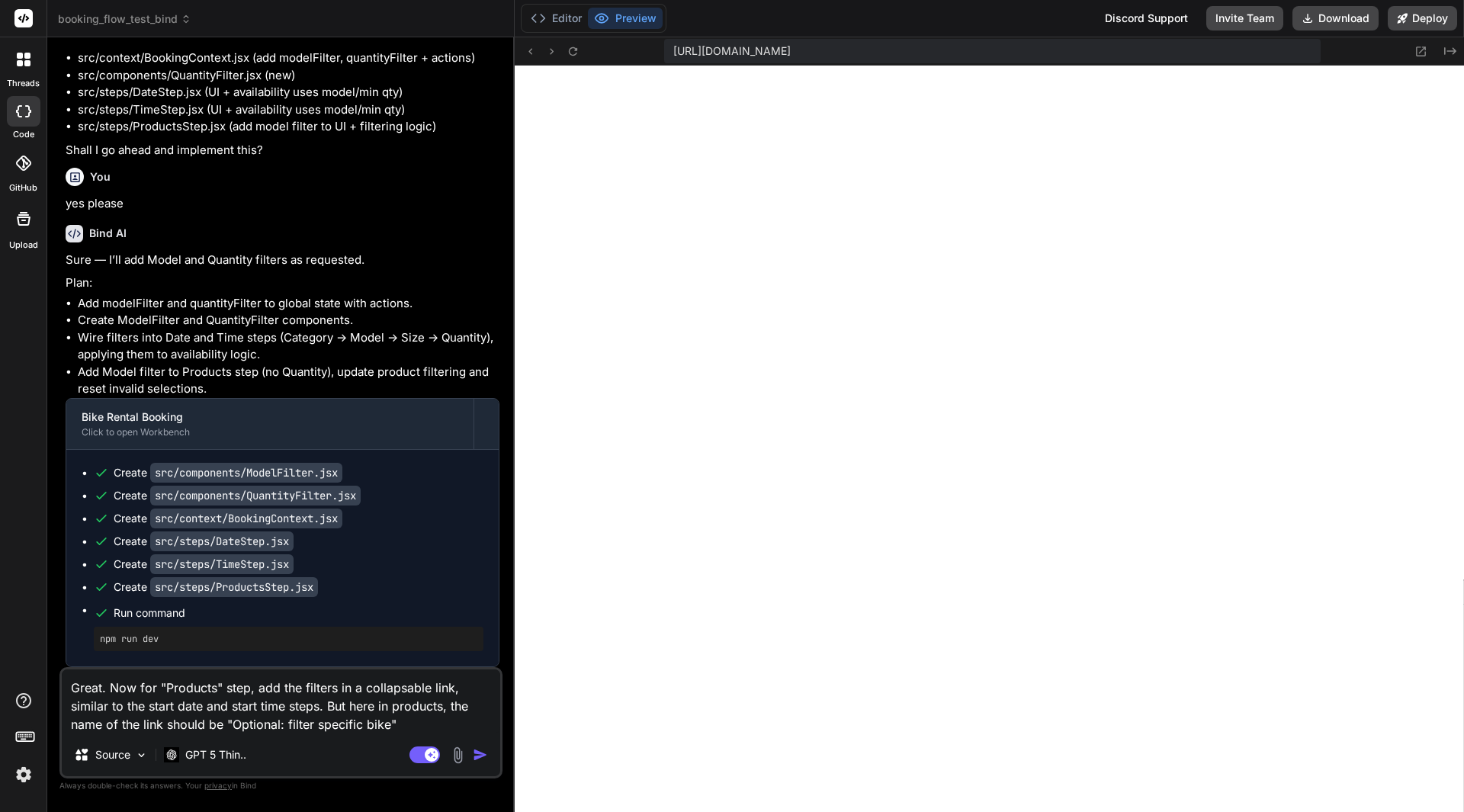
click at [482, 754] on img "button" at bounding box center [480, 755] width 15 height 15
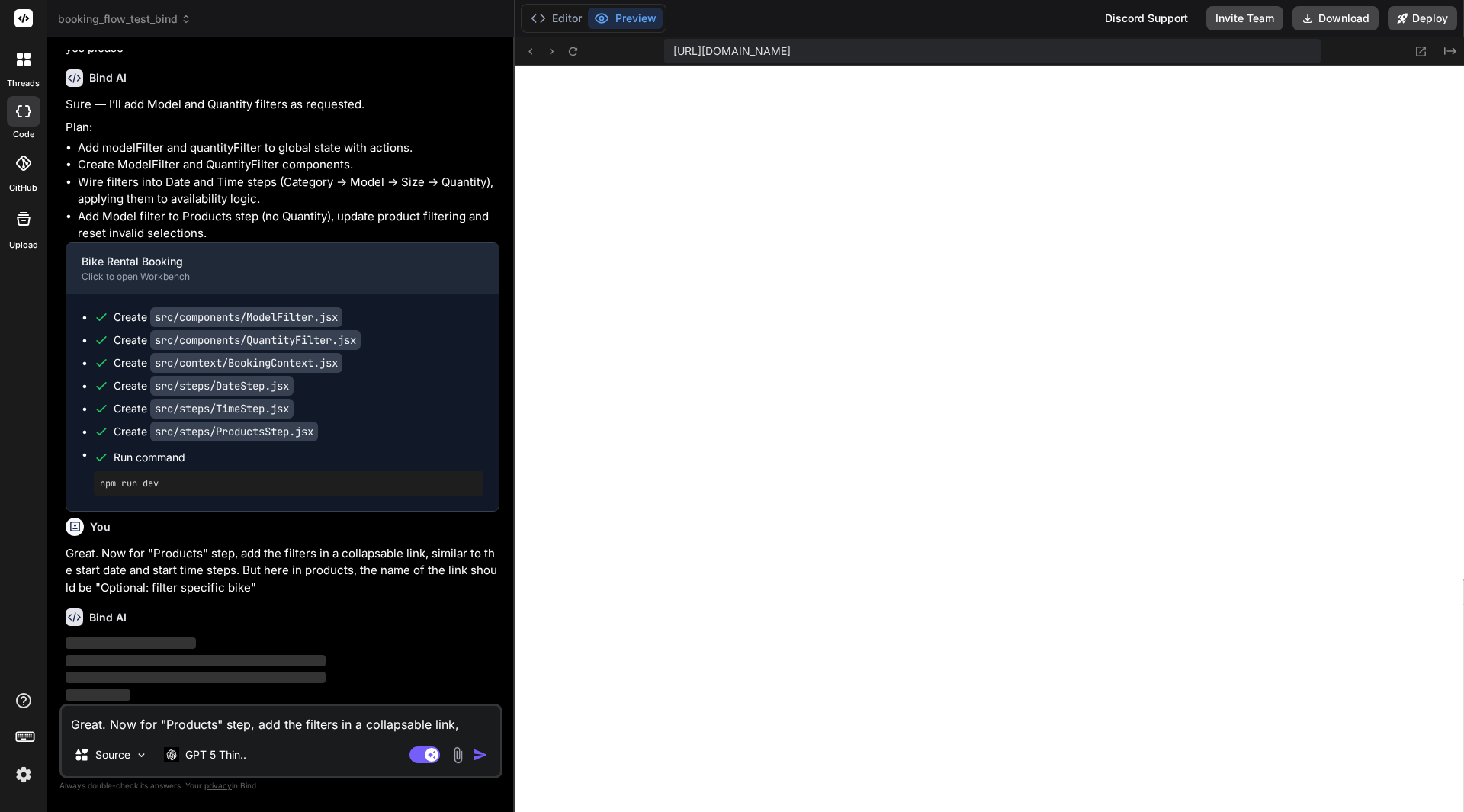
click at [482, 754] on img "button" at bounding box center [480, 755] width 15 height 15
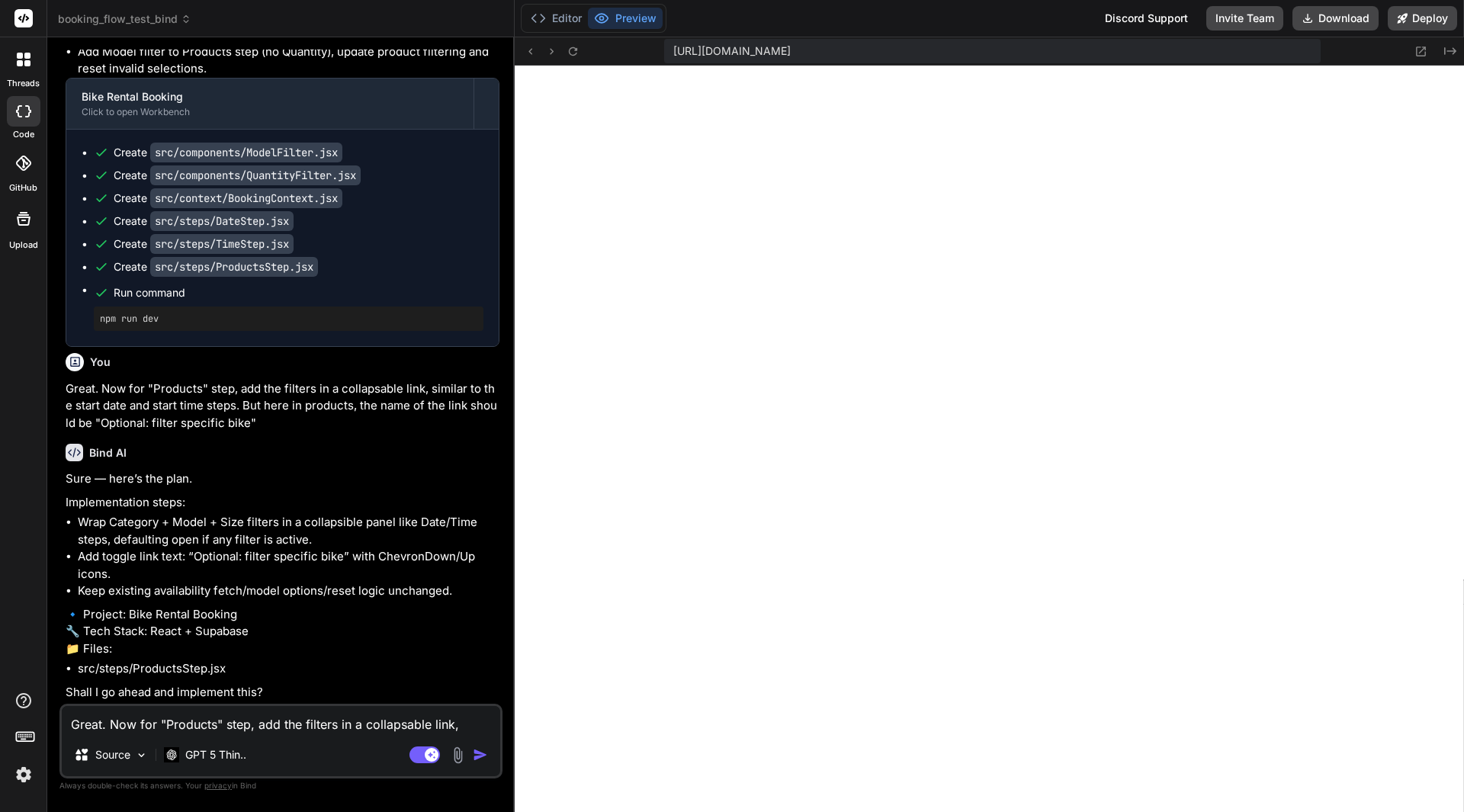
scroll to position [66845, 0]
click at [191, 717] on textarea "Great. Now for "Products" step, add the filters in a collapsable link, similar …" at bounding box center [281, 719] width 439 height 28
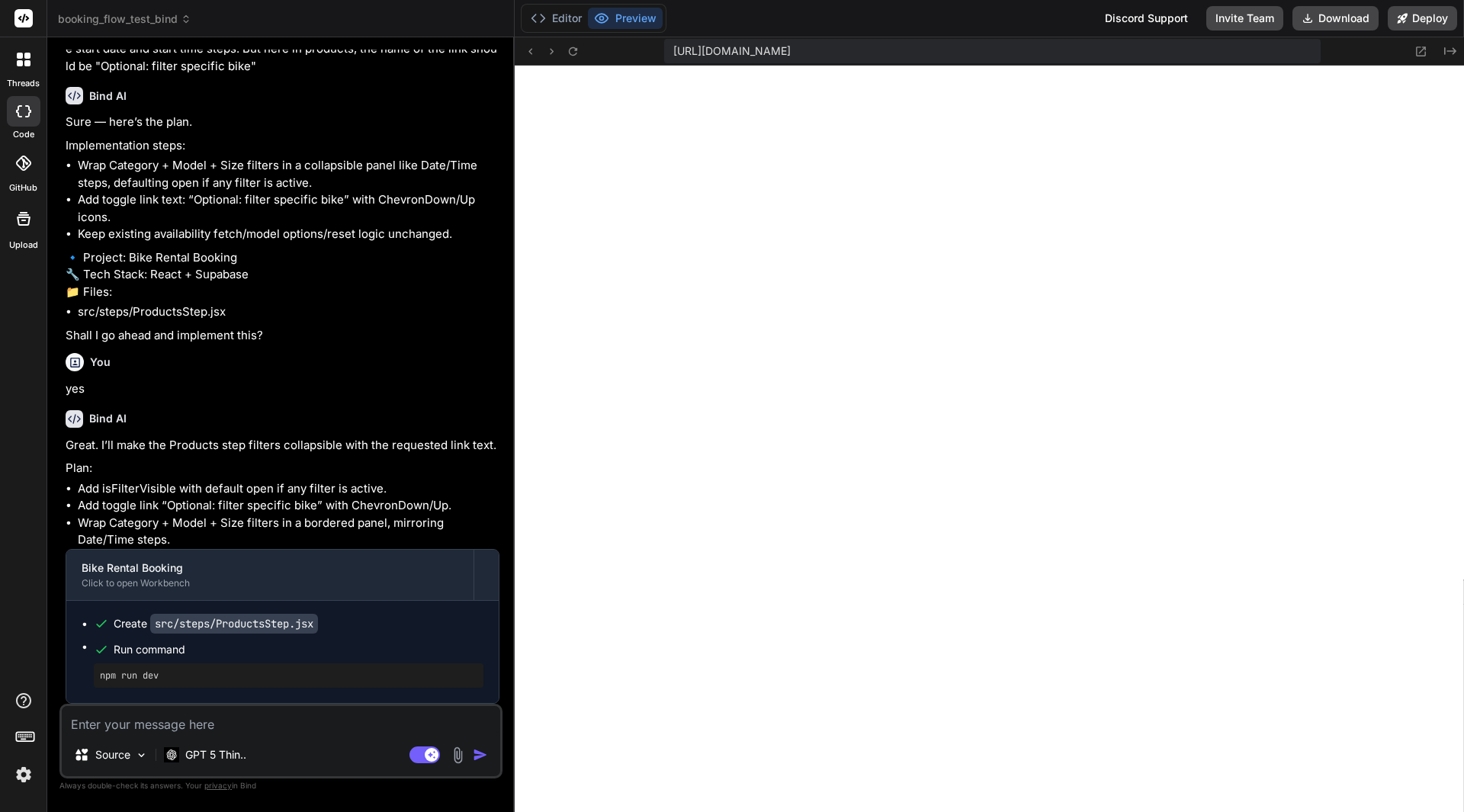
scroll to position [67201, 0]
click at [1424, 23] on button "Deploy" at bounding box center [1422, 18] width 69 height 25
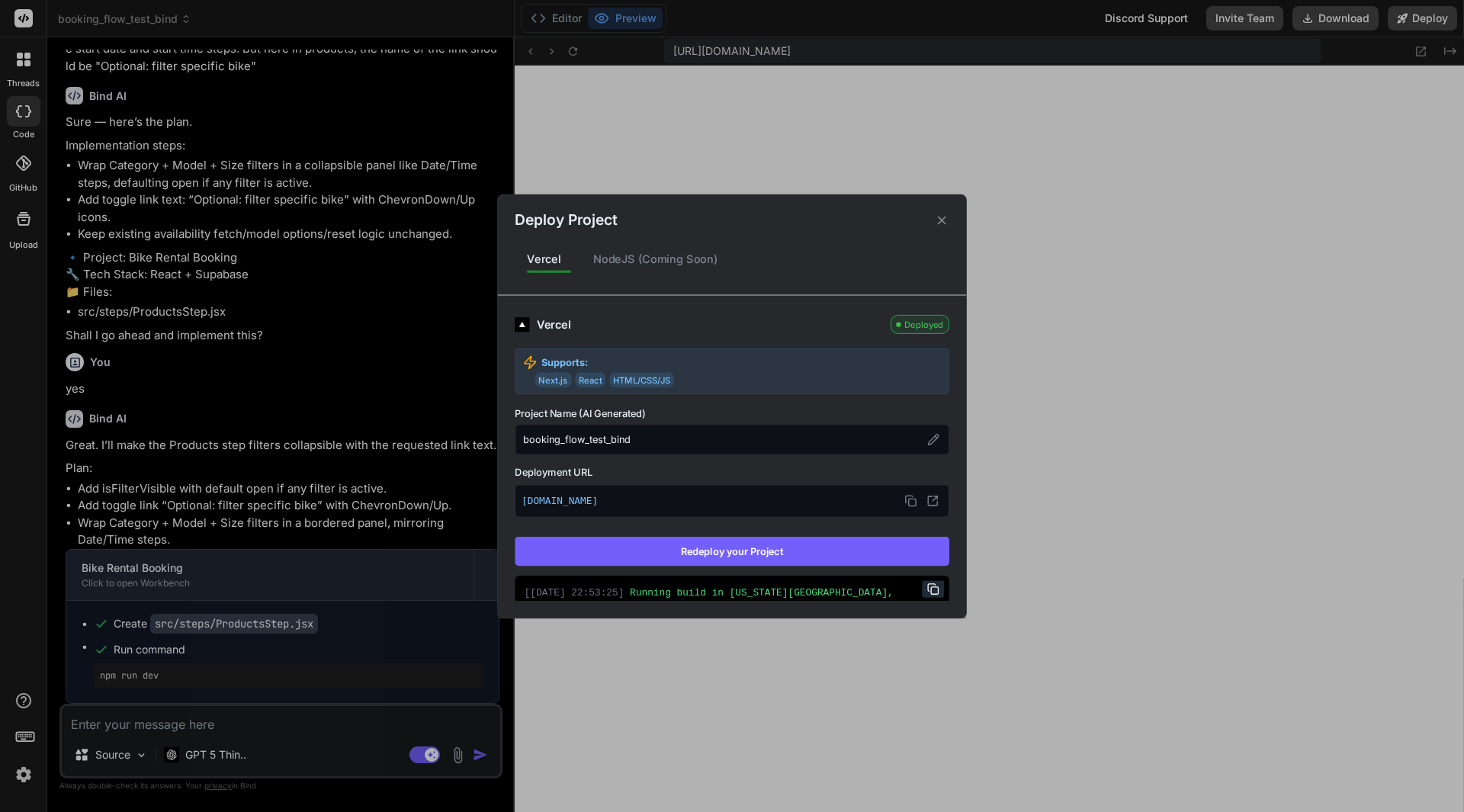
click at [676, 546] on button "Redeploy your Project" at bounding box center [732, 551] width 435 height 29
